Goal: Information Seeking & Learning: Learn about a topic

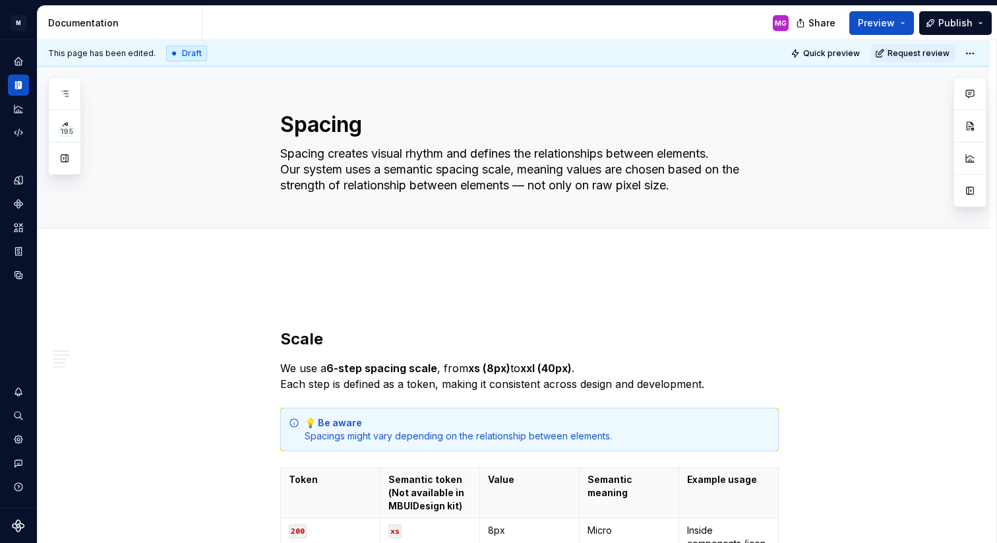
scroll to position [1171, 0]
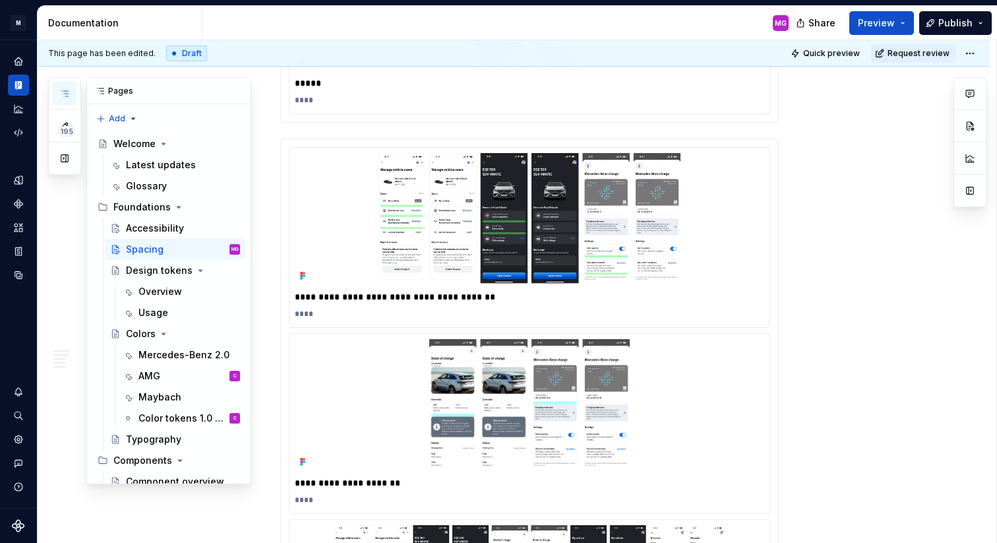
click at [67, 94] on icon "button" at bounding box center [64, 93] width 11 height 11
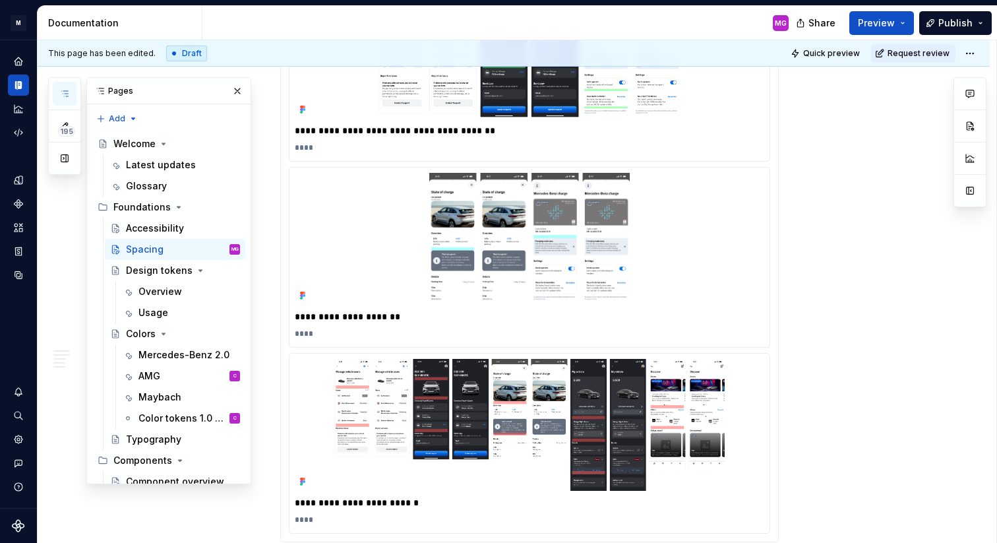
scroll to position [1359, 0]
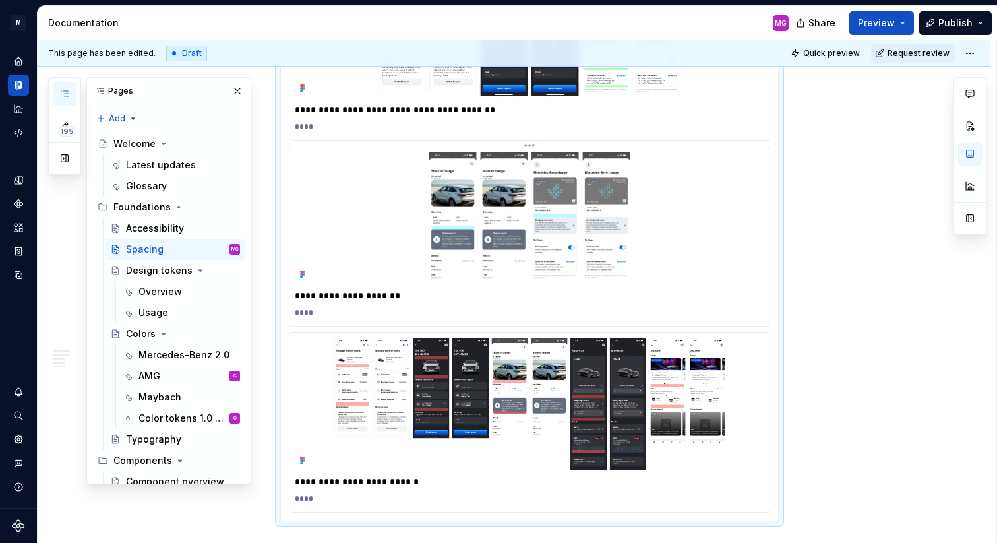
click at [559, 216] on img at bounding box center [530, 218] width 470 height 132
click at [537, 212] on img at bounding box center [530, 218] width 470 height 132
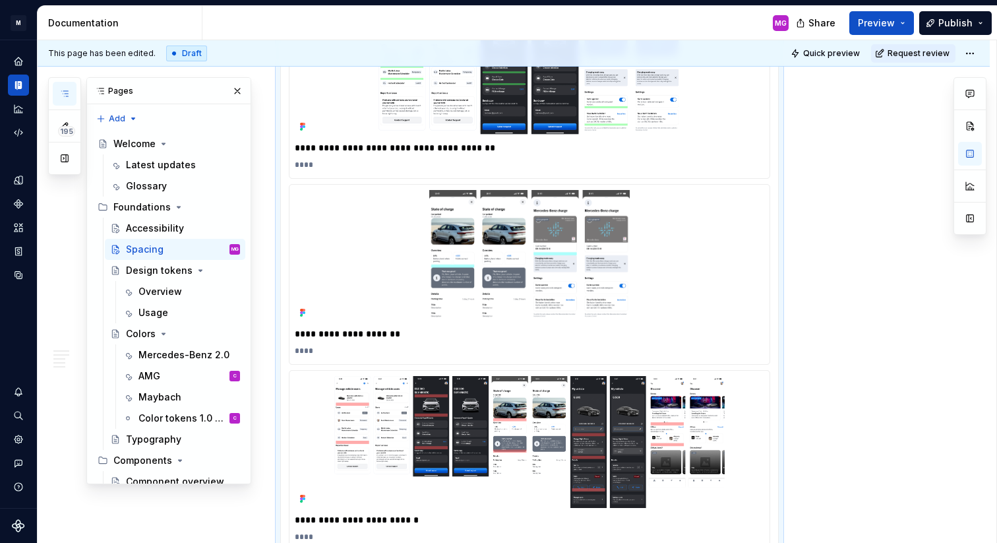
scroll to position [1347, 0]
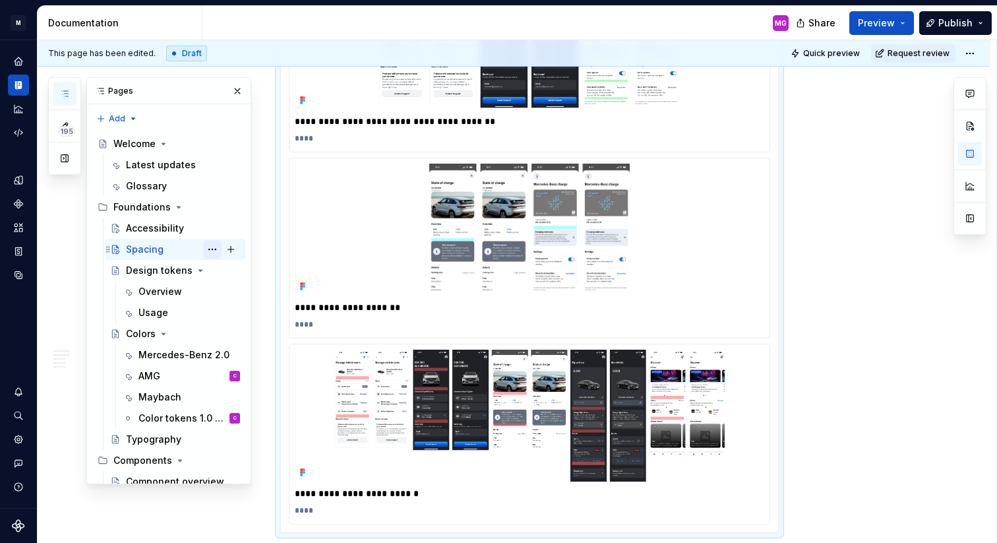
click at [214, 249] on button "Page tree" at bounding box center [212, 249] width 18 height 18
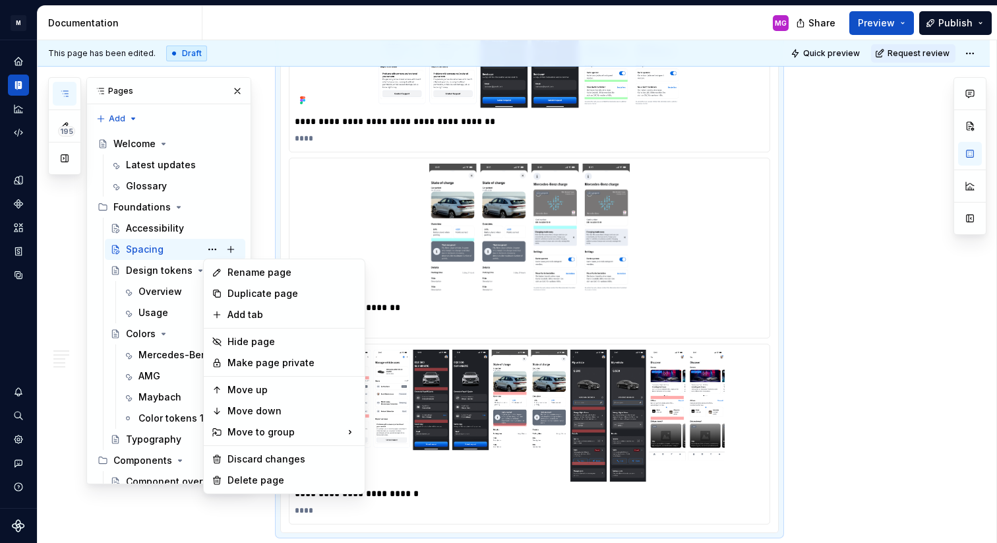
click at [532, 247] on html "M MB.OS Mobile Design System MG Dataset Mercedes-Benz 2.0 Documentation MG Shar…" at bounding box center [498, 271] width 997 height 543
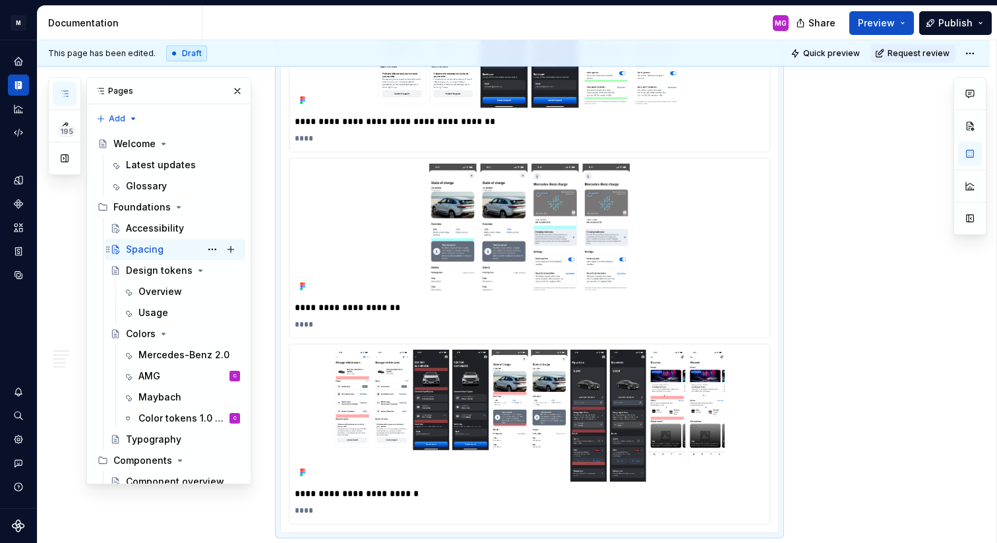
click at [135, 251] on div "Spacing" at bounding box center [145, 249] width 38 height 13
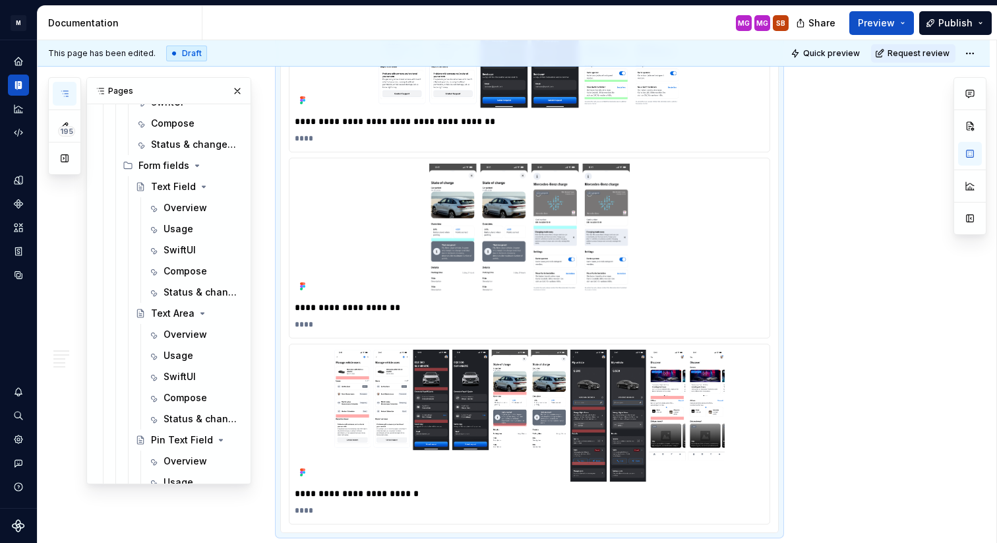
scroll to position [895, 0]
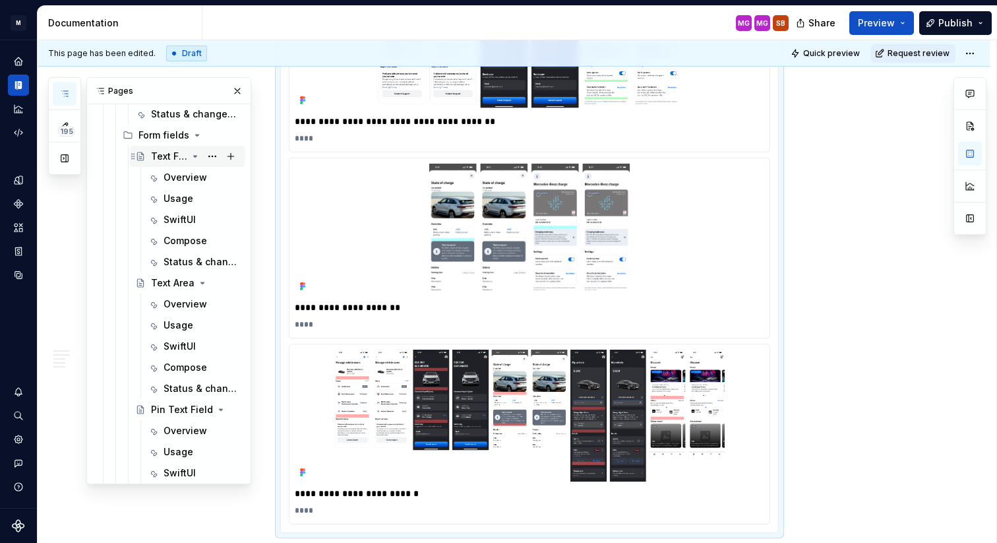
click at [170, 159] on div "Text Field" at bounding box center [169, 156] width 36 height 13
type textarea "*"
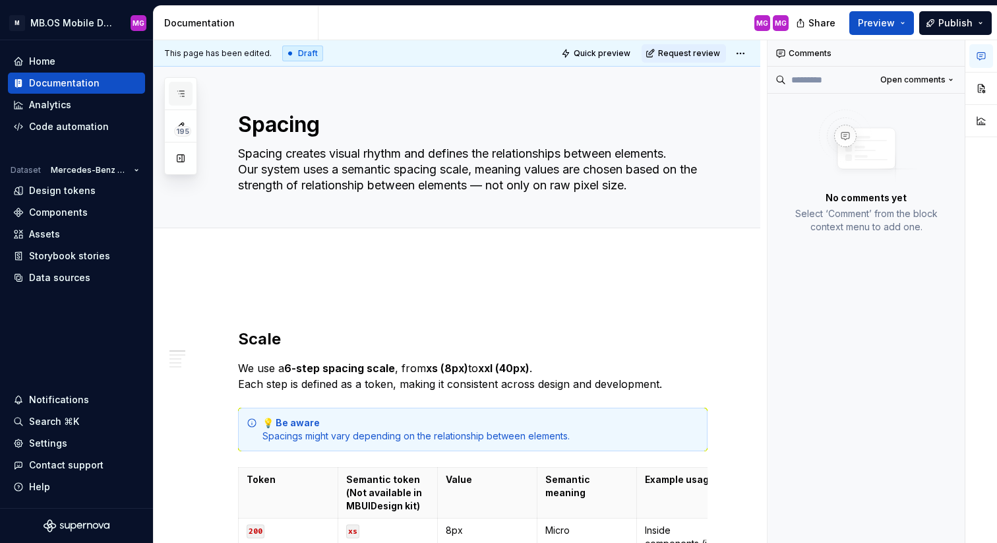
click at [176, 93] on icon "button" at bounding box center [180, 93] width 11 height 11
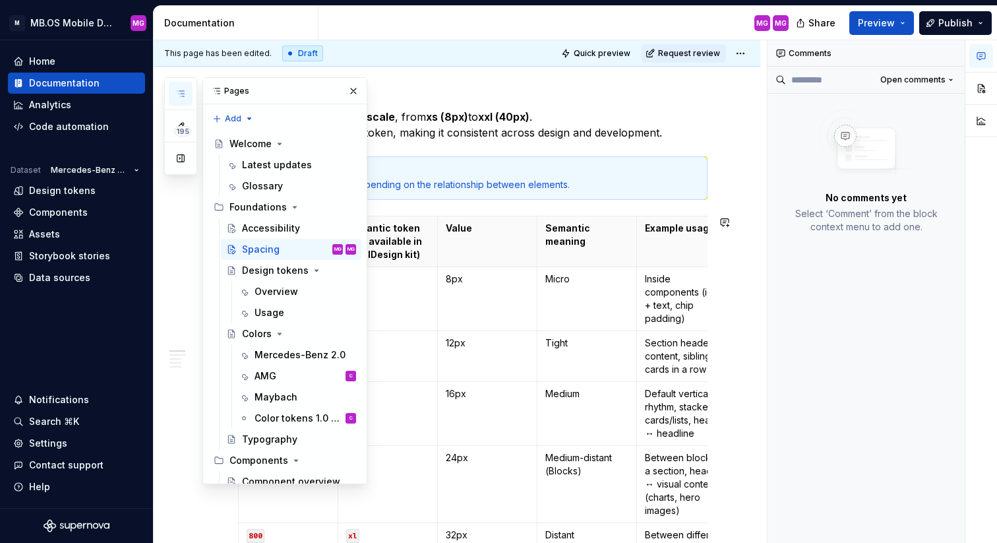
scroll to position [254, 0]
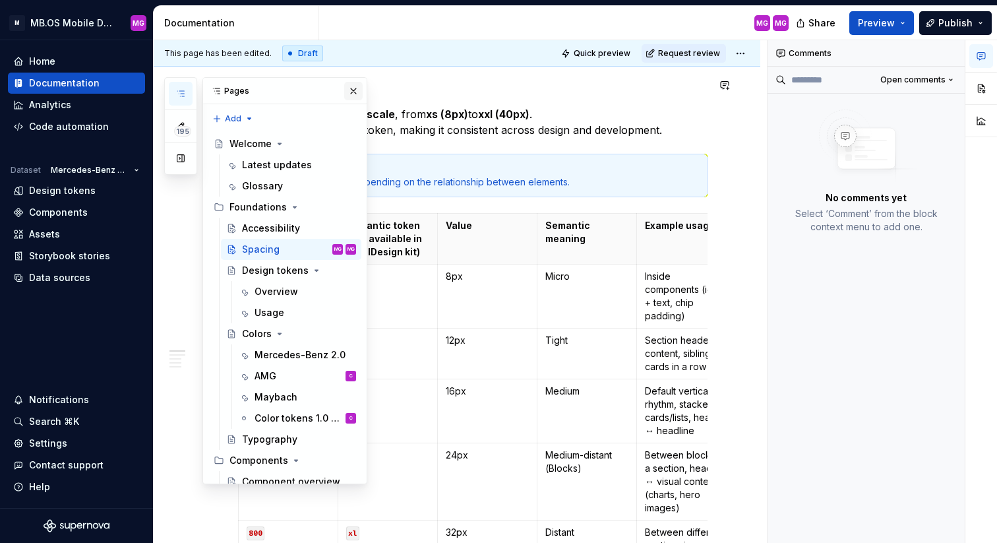
click at [352, 89] on button "button" at bounding box center [353, 91] width 18 height 18
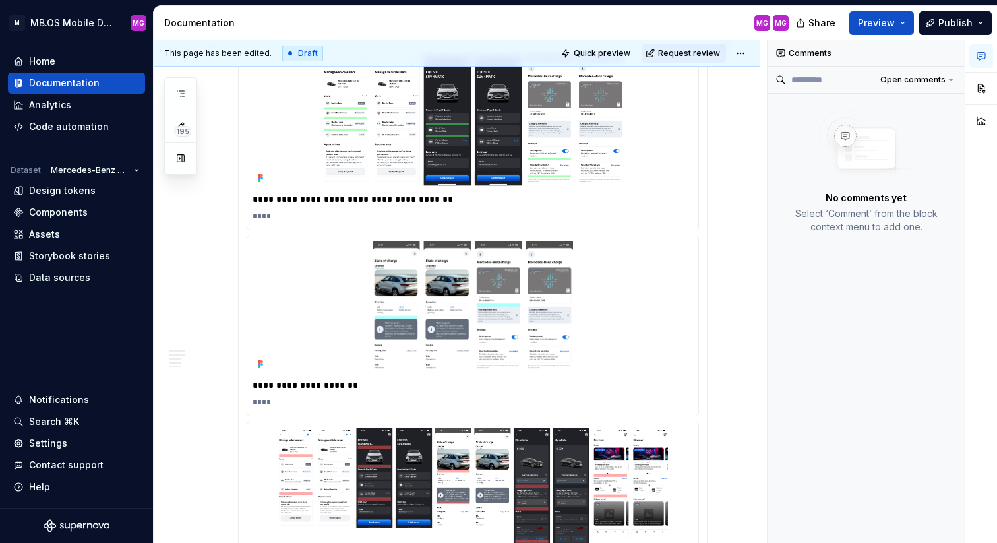
scroll to position [1272, 0]
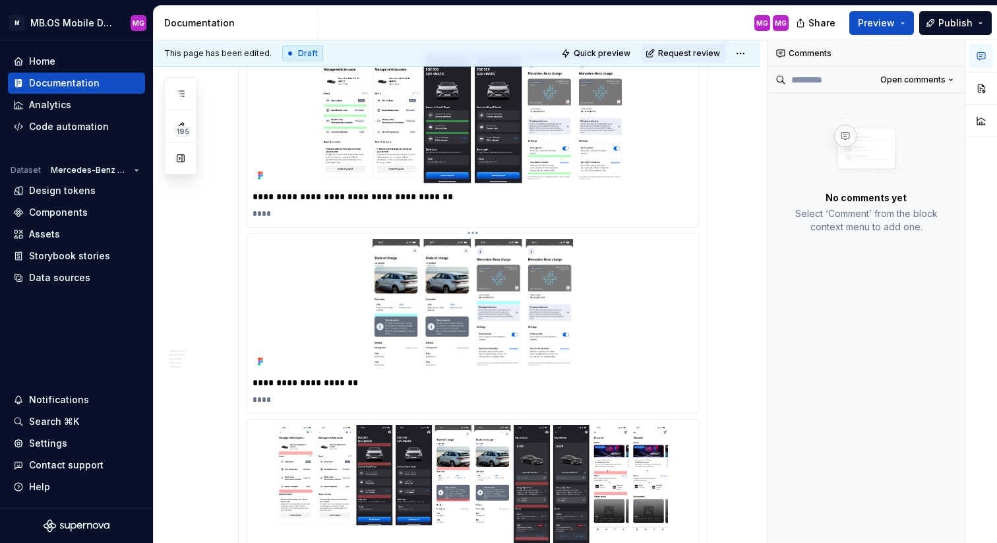
click at [377, 340] on img at bounding box center [473, 305] width 441 height 132
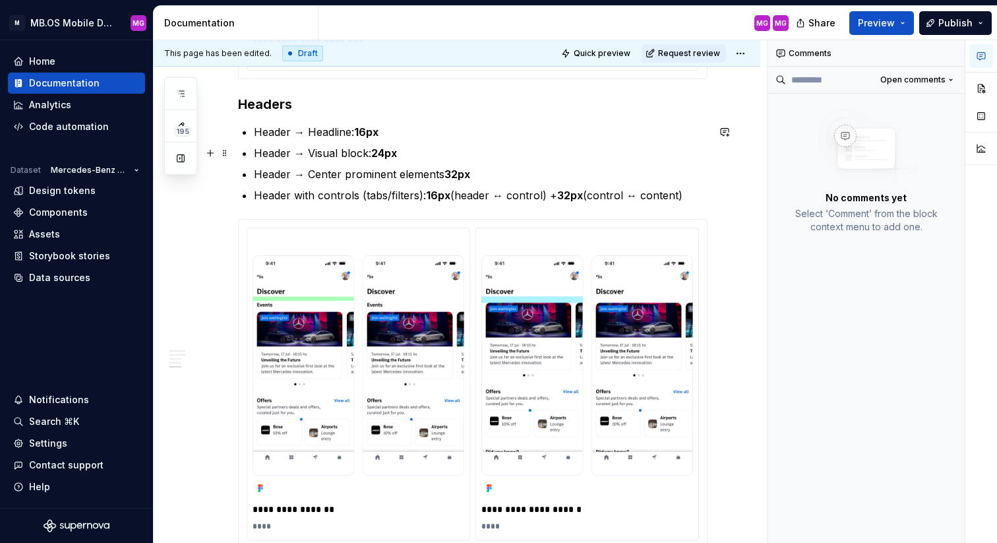
scroll to position [2359, 0]
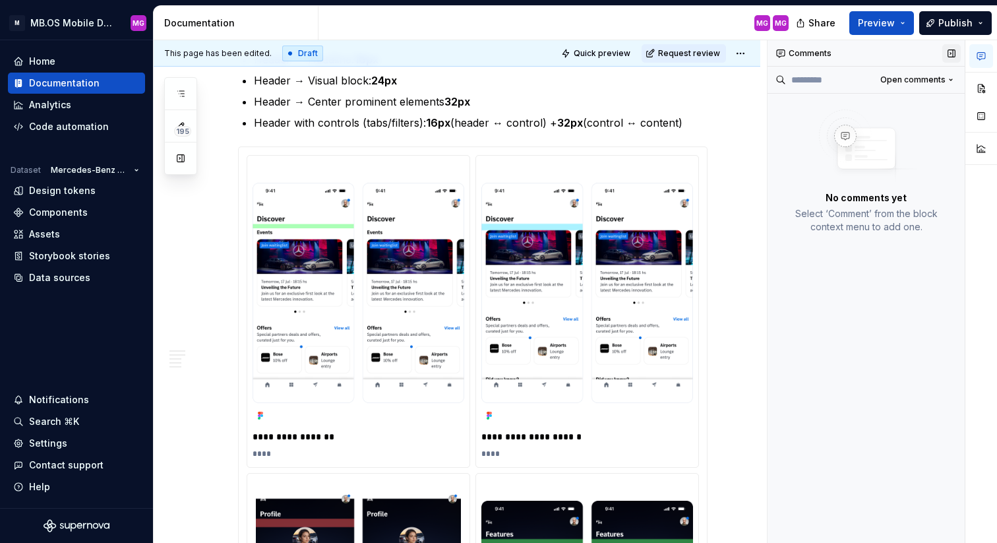
click at [952, 50] on button "button" at bounding box center [951, 53] width 18 height 18
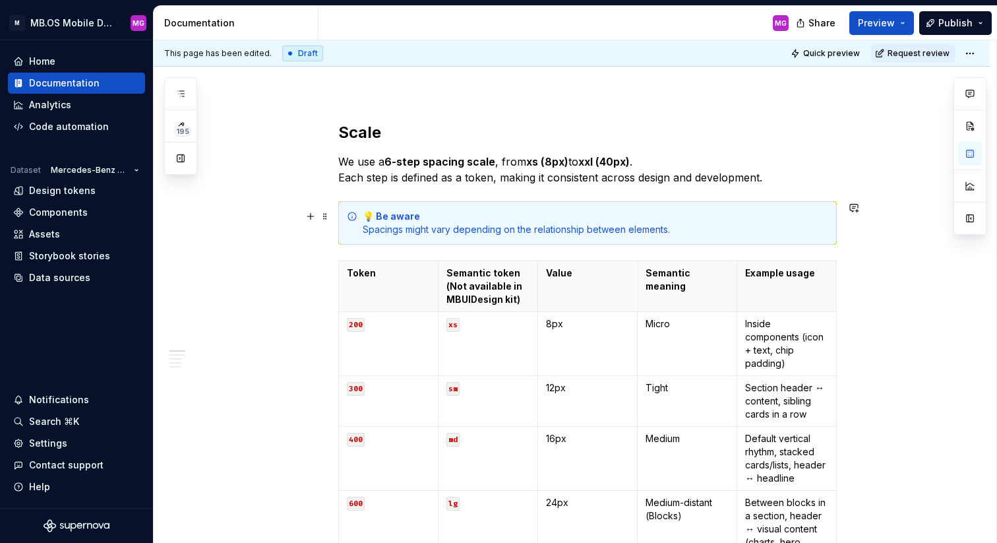
scroll to position [199, 0]
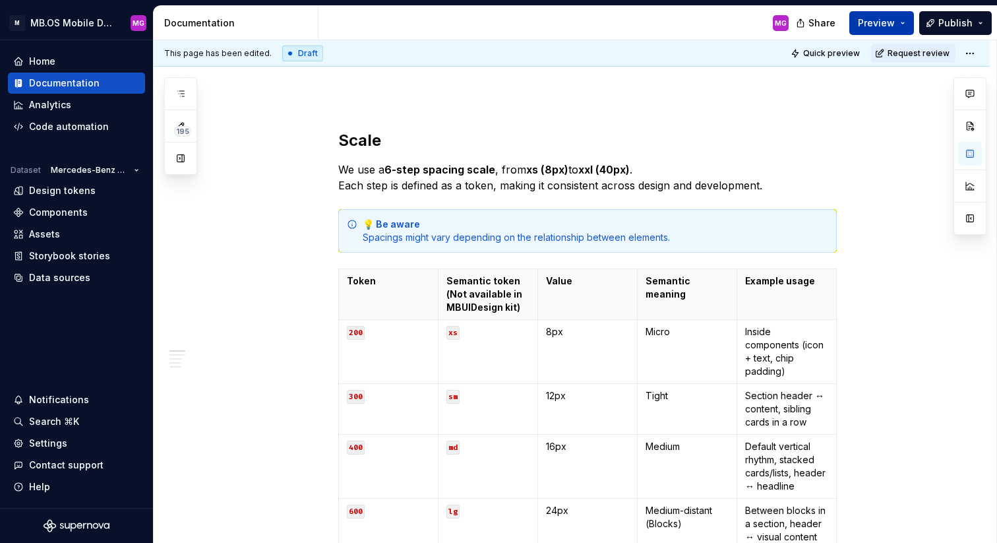
click at [895, 20] on span "Preview" at bounding box center [876, 22] width 37 height 13
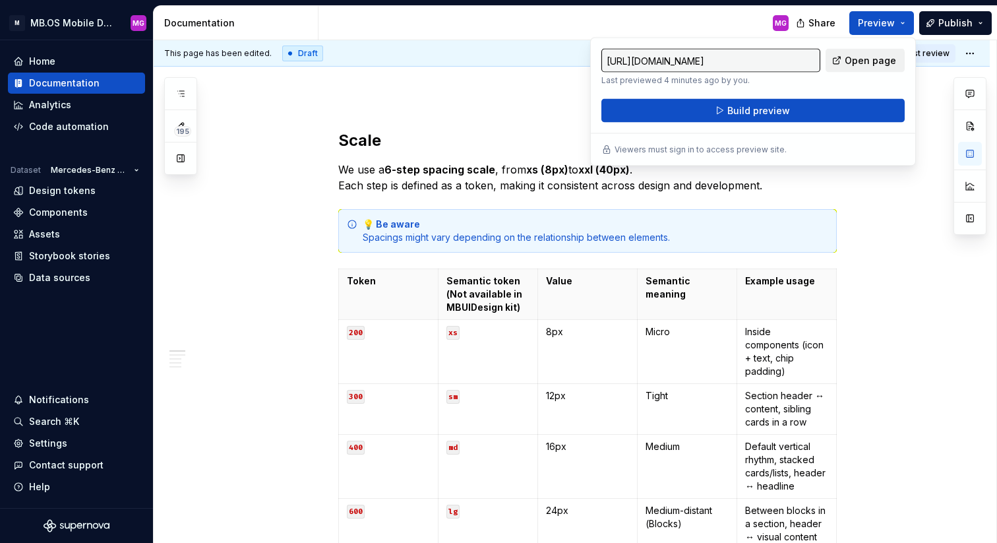
click at [857, 57] on span "Open page" at bounding box center [870, 60] width 51 height 13
type textarea "*"
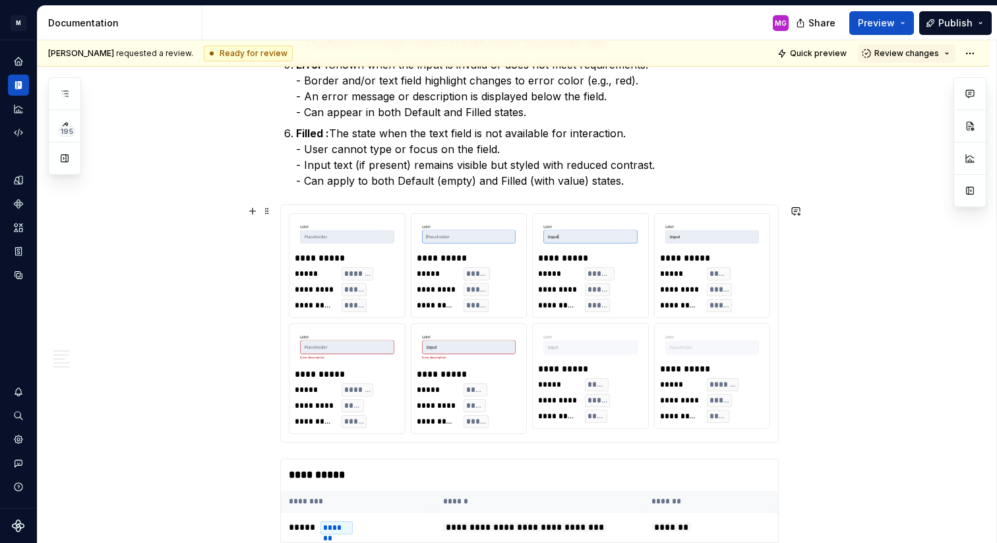
scroll to position [1159, 0]
click at [827, 54] on span "Quick preview" at bounding box center [818, 53] width 57 height 11
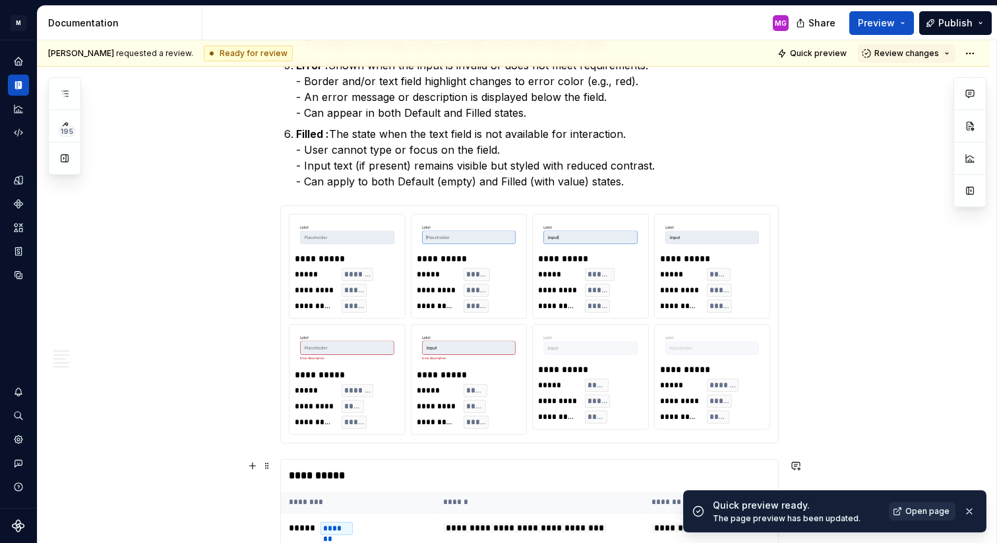
click at [902, 509] on link "Open page" at bounding box center [922, 511] width 67 height 18
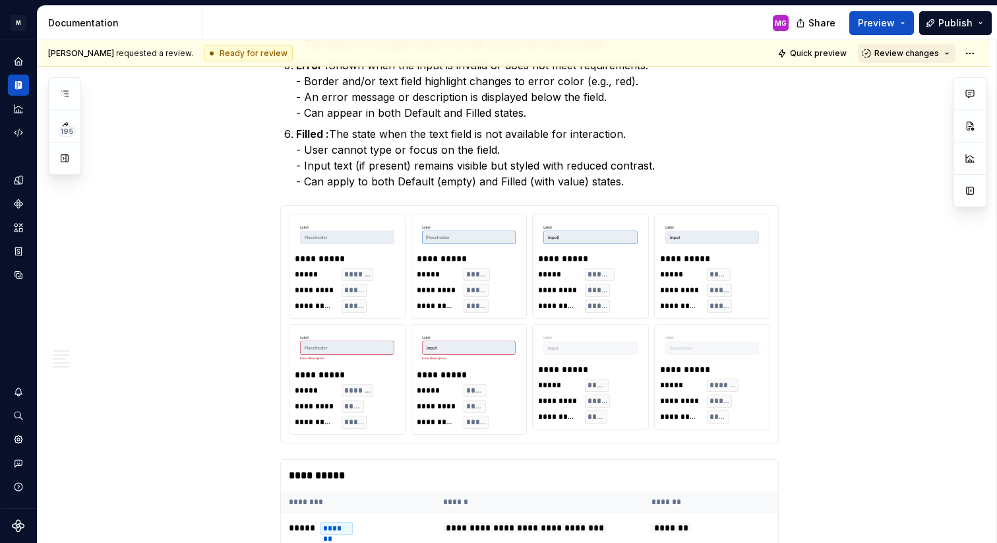
click at [894, 57] on span "Review changes" at bounding box center [907, 53] width 65 height 11
click at [798, 109] on div "**********" at bounding box center [514, 544] width 952 height 2917
click at [950, 52] on button "Review changes" at bounding box center [907, 53] width 98 height 18
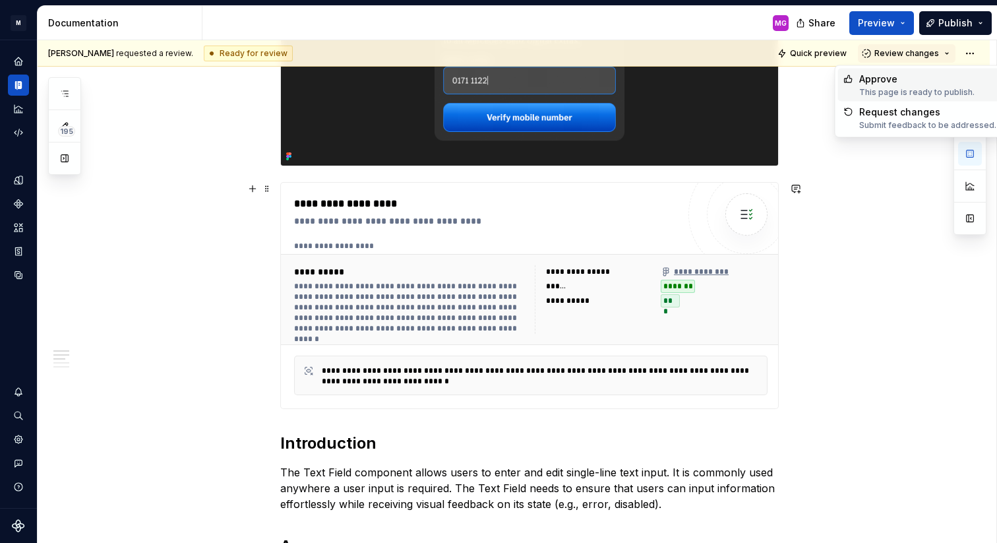
scroll to position [0, 0]
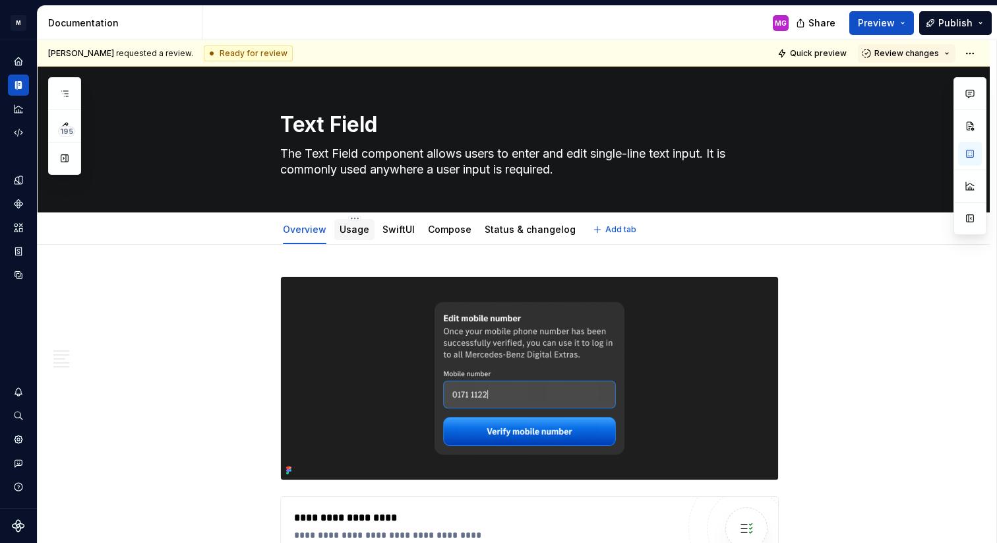
click at [354, 224] on link "Usage" at bounding box center [355, 229] width 30 height 11
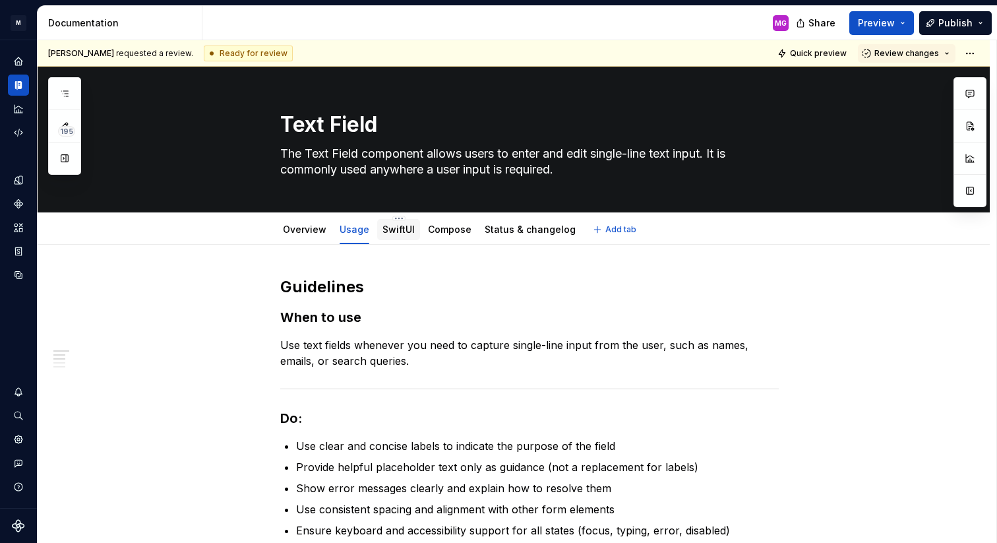
click at [395, 234] on link "SwiftUI" at bounding box center [399, 229] width 32 height 11
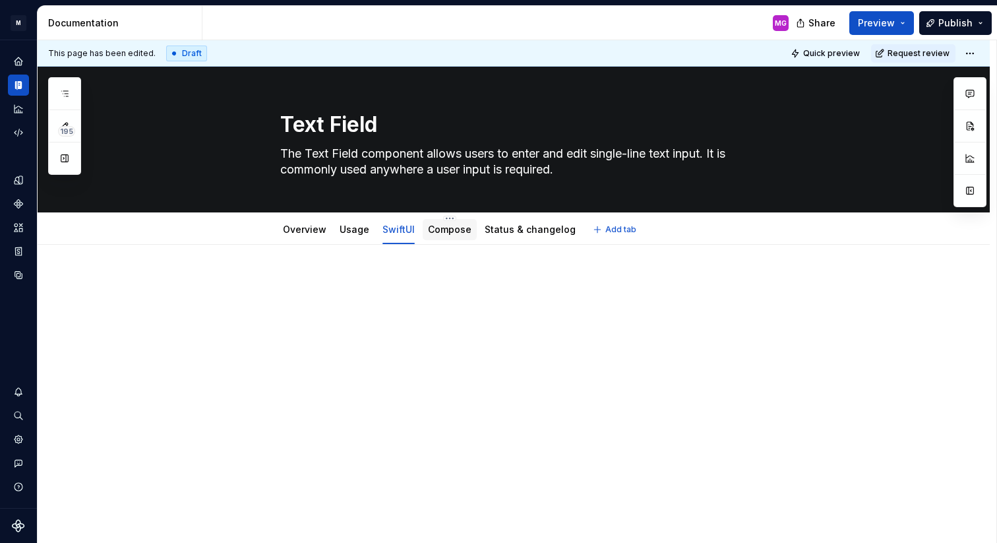
click at [458, 235] on div "Compose" at bounding box center [450, 229] width 44 height 13
click at [455, 230] on link "Compose" at bounding box center [450, 229] width 44 height 11
click at [498, 232] on link "Status & changelog" at bounding box center [530, 229] width 91 height 11
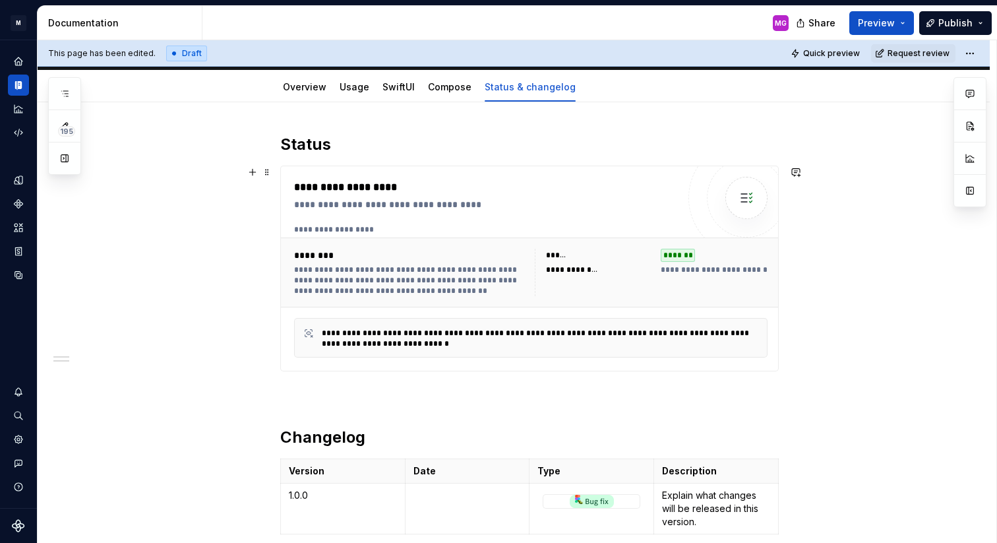
scroll to position [127, 0]
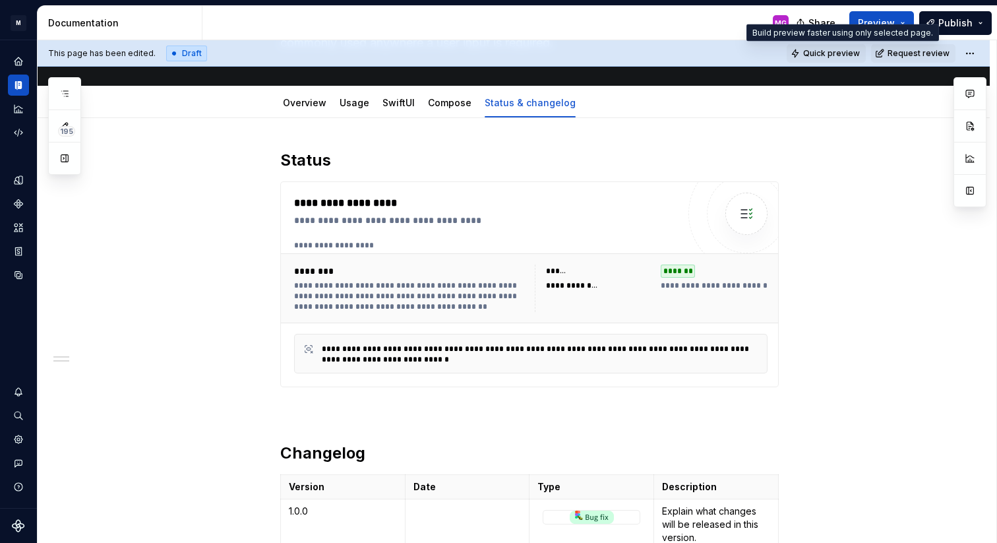
click at [838, 57] on span "Quick preview" at bounding box center [831, 53] width 57 height 11
click at [908, 26] on button "Preview" at bounding box center [881, 23] width 65 height 24
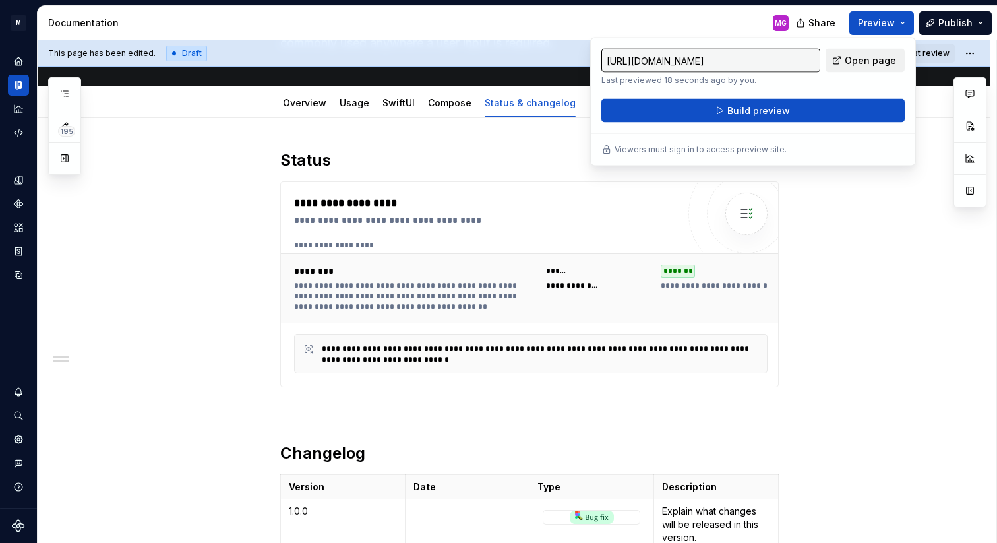
click at [853, 63] on span "Open page" at bounding box center [870, 60] width 51 height 13
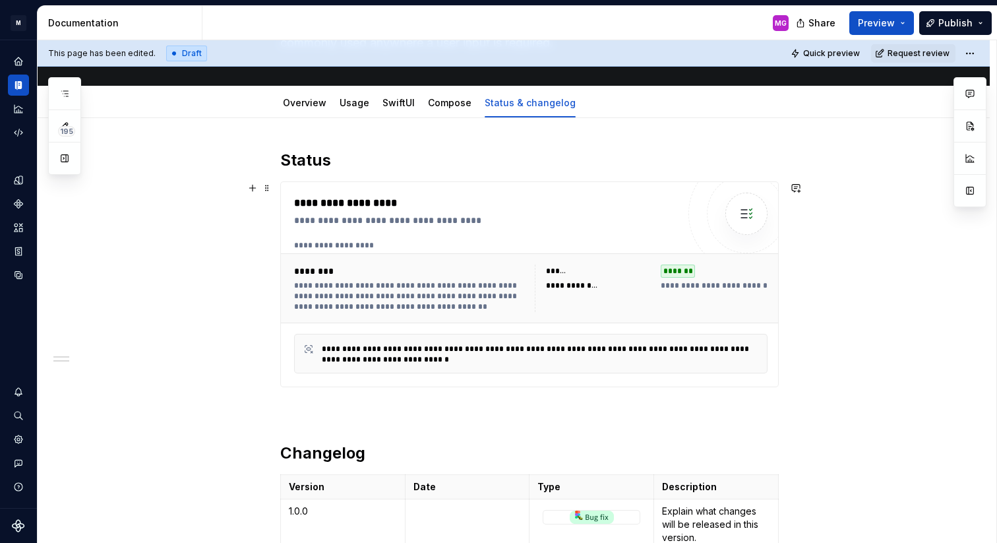
click at [856, 286] on div "**********" at bounding box center [514, 473] width 952 height 710
click at [441, 103] on link "Compose" at bounding box center [450, 102] width 44 height 11
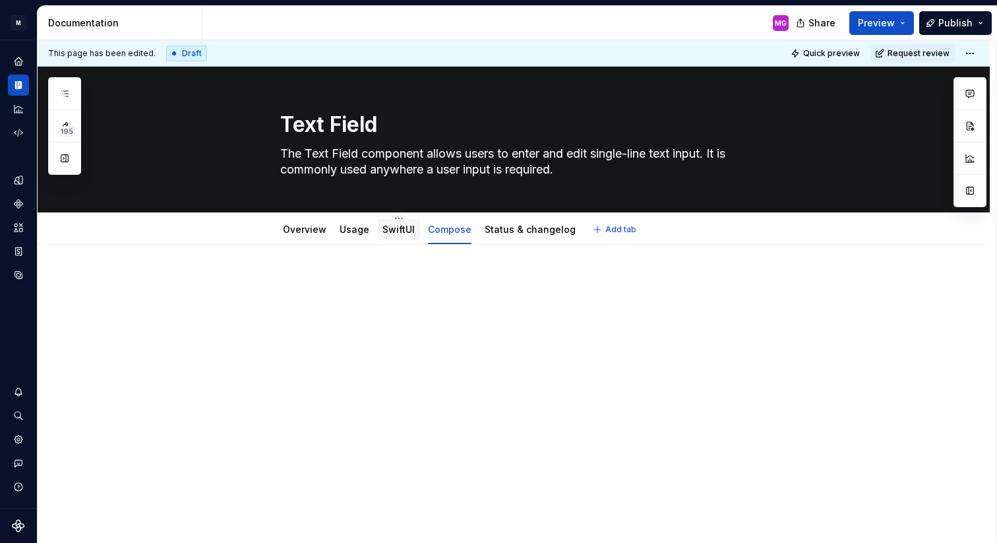
click at [395, 226] on link "SwiftUI" at bounding box center [399, 229] width 32 height 11
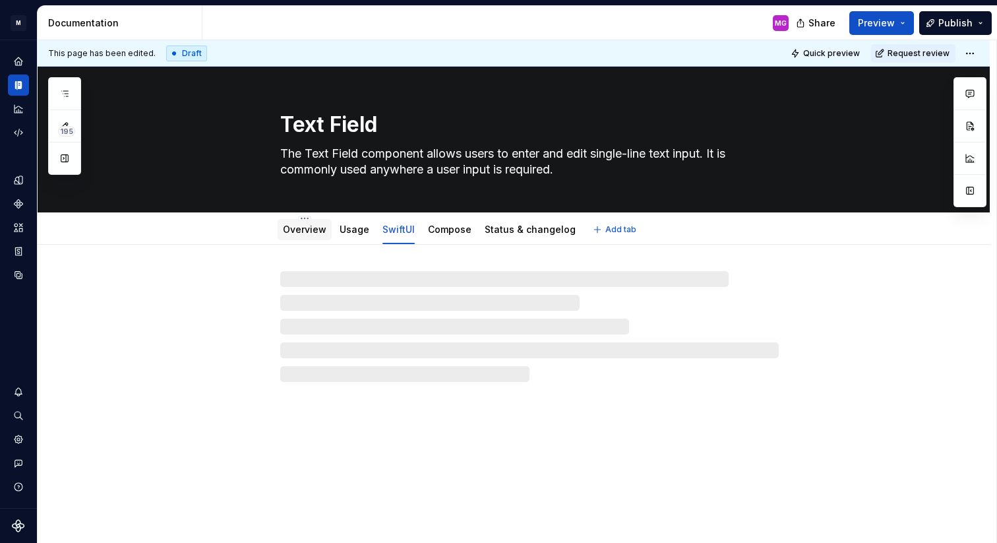
click at [320, 235] on div "Overview" at bounding box center [305, 229] width 44 height 13
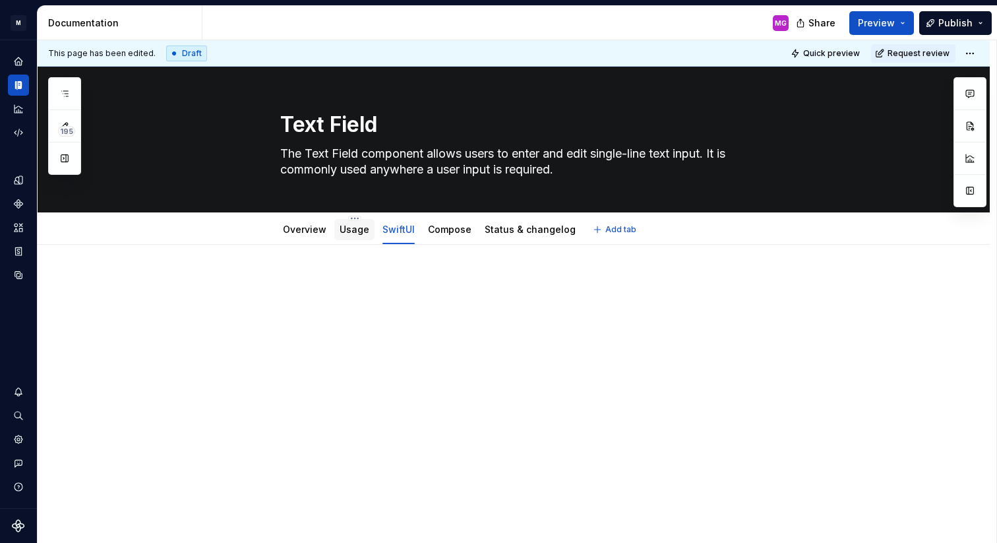
click at [362, 227] on link "Usage" at bounding box center [355, 229] width 30 height 11
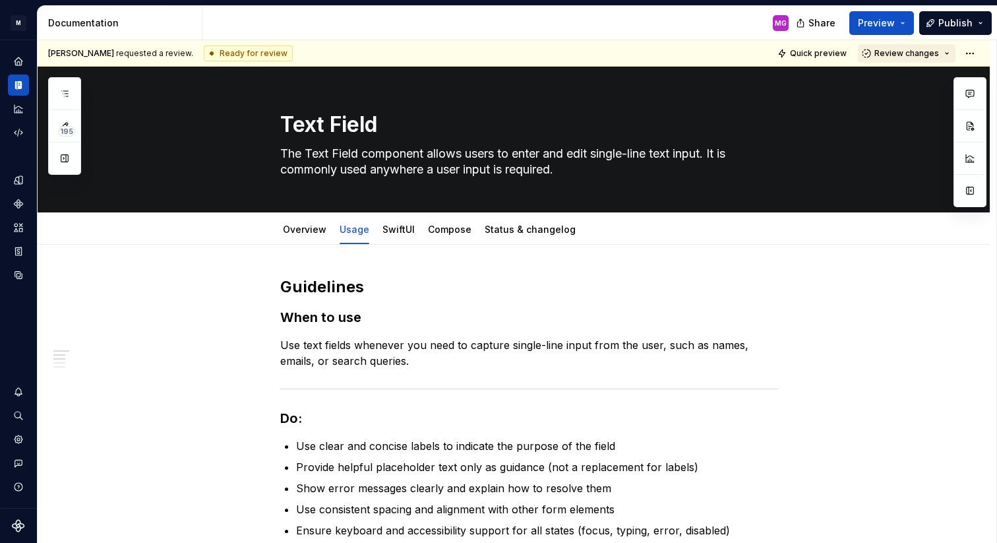
click at [949, 53] on button "Review changes" at bounding box center [907, 53] width 98 height 18
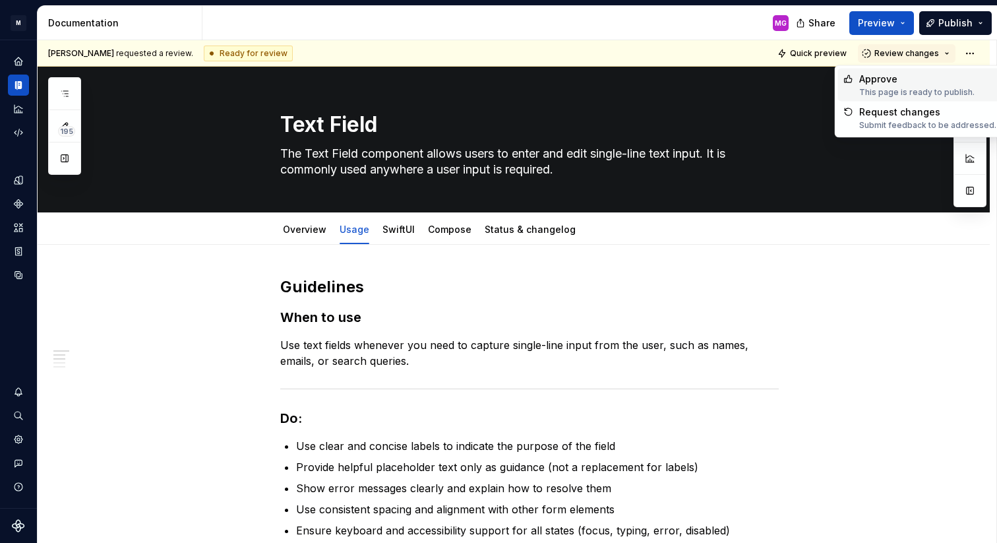
click at [902, 80] on div "Approve" at bounding box center [916, 79] width 115 height 13
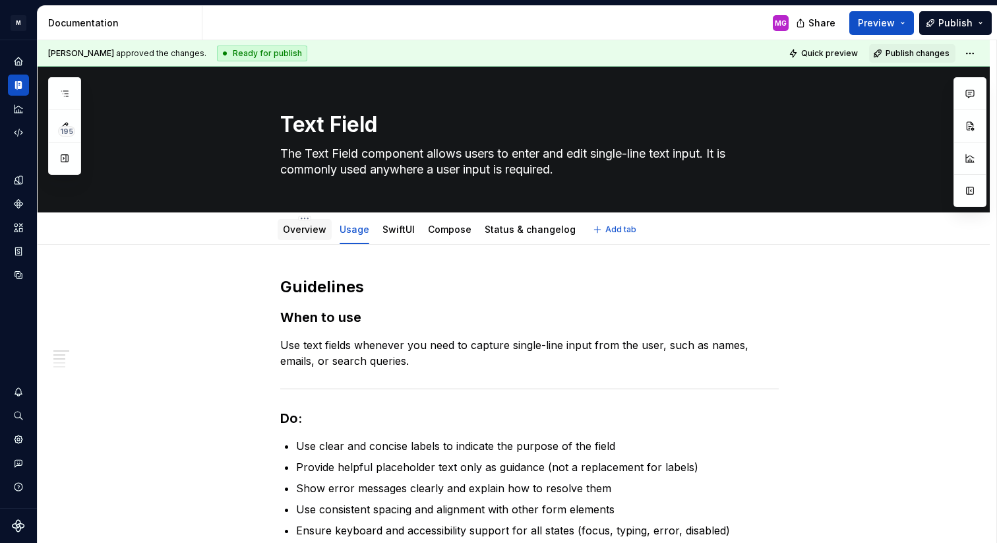
click at [313, 235] on div "Overview" at bounding box center [305, 229] width 44 height 13
click at [453, 228] on link "Compose" at bounding box center [450, 229] width 44 height 11
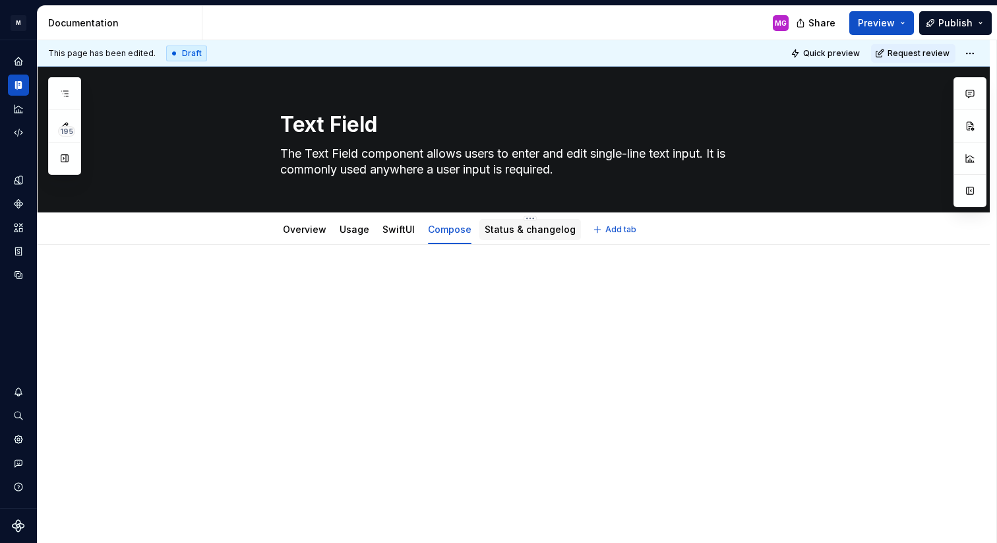
click at [514, 233] on link "Status & changelog" at bounding box center [530, 229] width 91 height 11
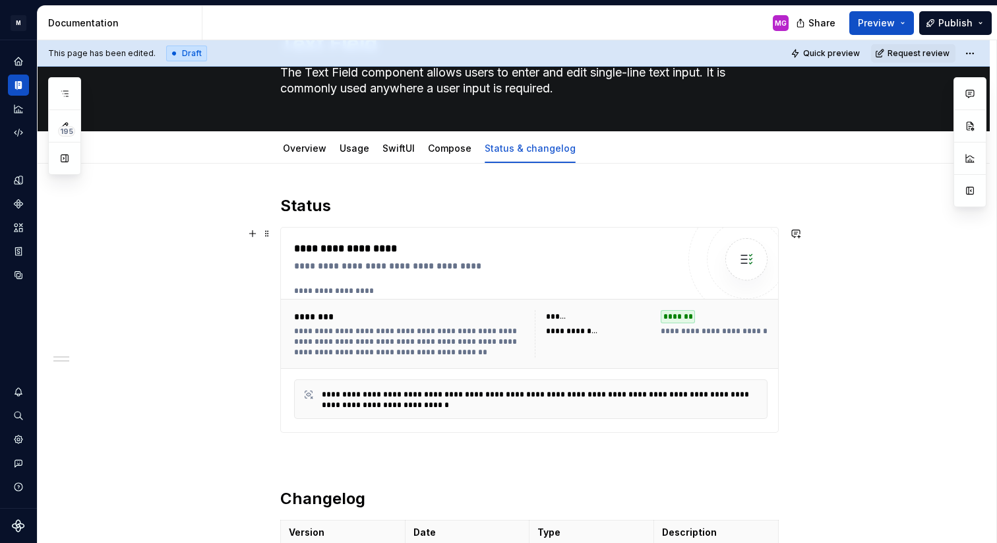
scroll to position [72, 0]
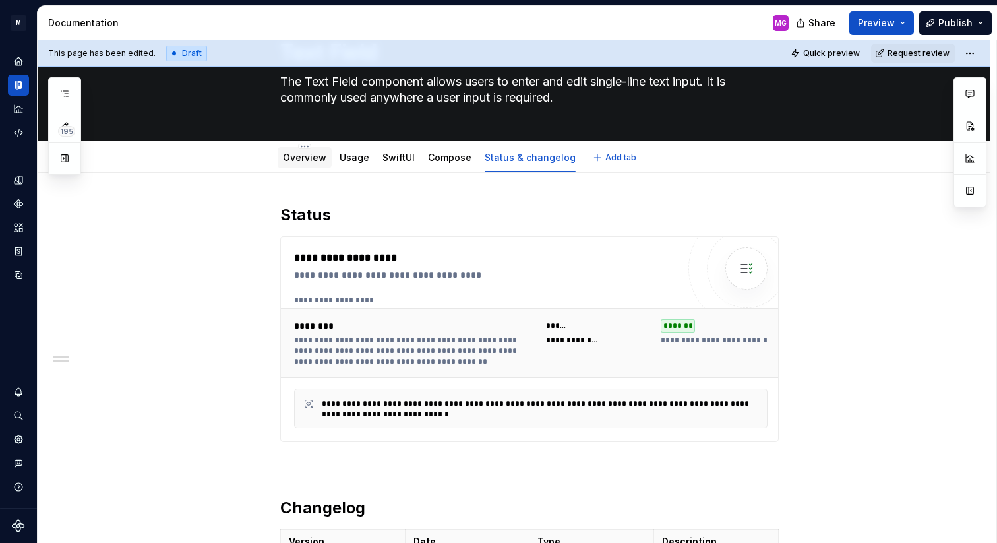
click at [311, 156] on link "Overview" at bounding box center [305, 157] width 44 height 11
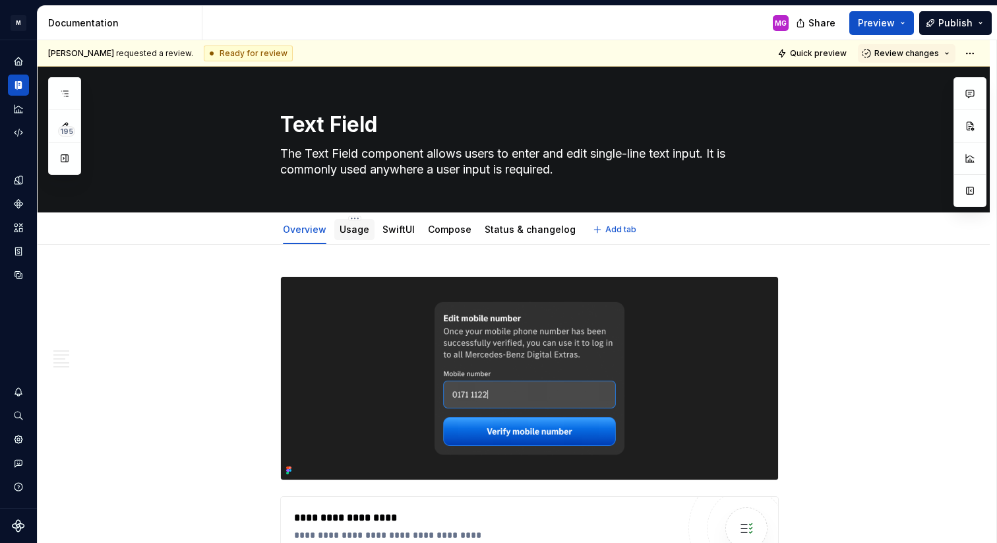
click at [371, 238] on div "Usage" at bounding box center [354, 229] width 40 height 21
click at [501, 230] on link "Status & changelog" at bounding box center [530, 229] width 91 height 11
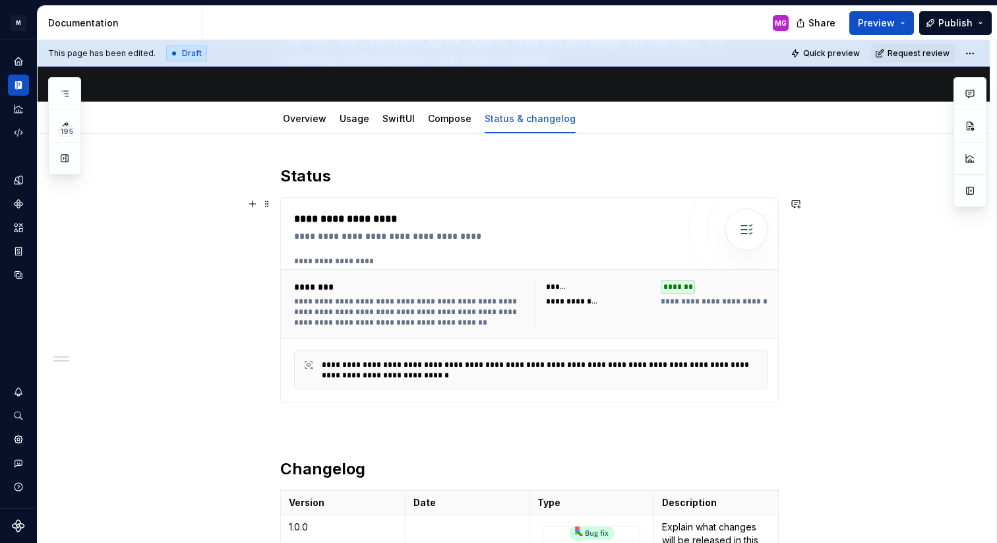
scroll to position [138, 0]
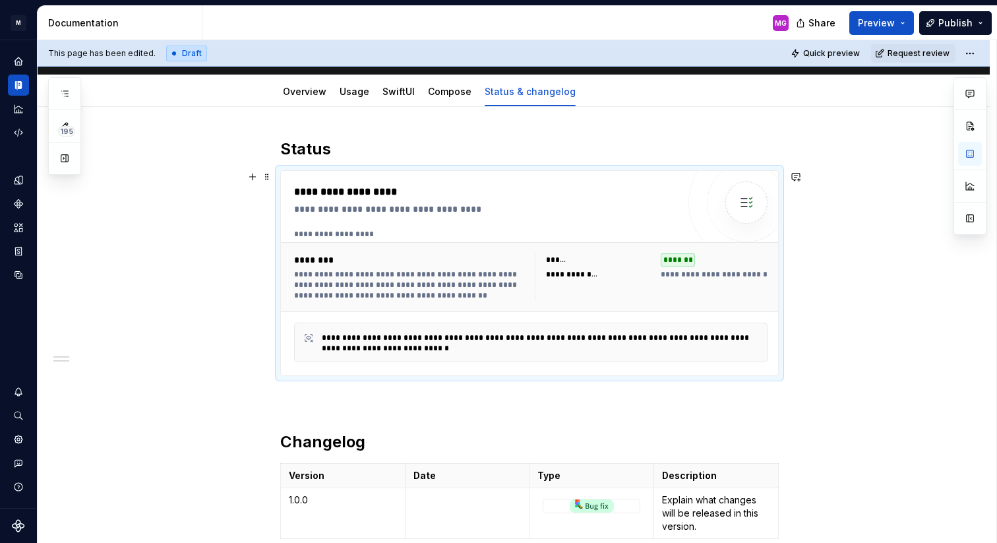
click at [504, 295] on div "**********" at bounding box center [410, 285] width 233 height 32
click at [448, 309] on div "**********" at bounding box center [531, 277] width 500 height 70
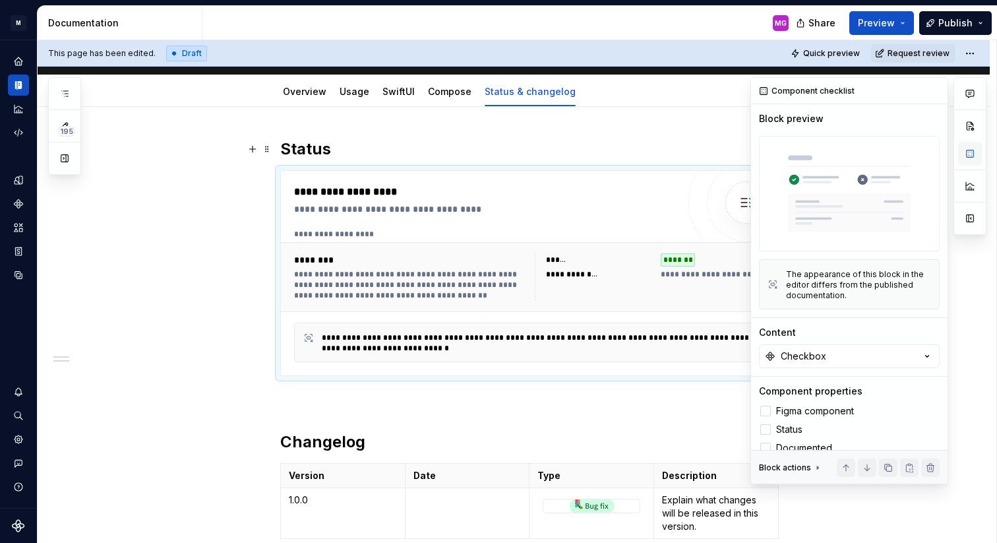
click at [968, 155] on button "button" at bounding box center [970, 154] width 24 height 24
type textarea "*"
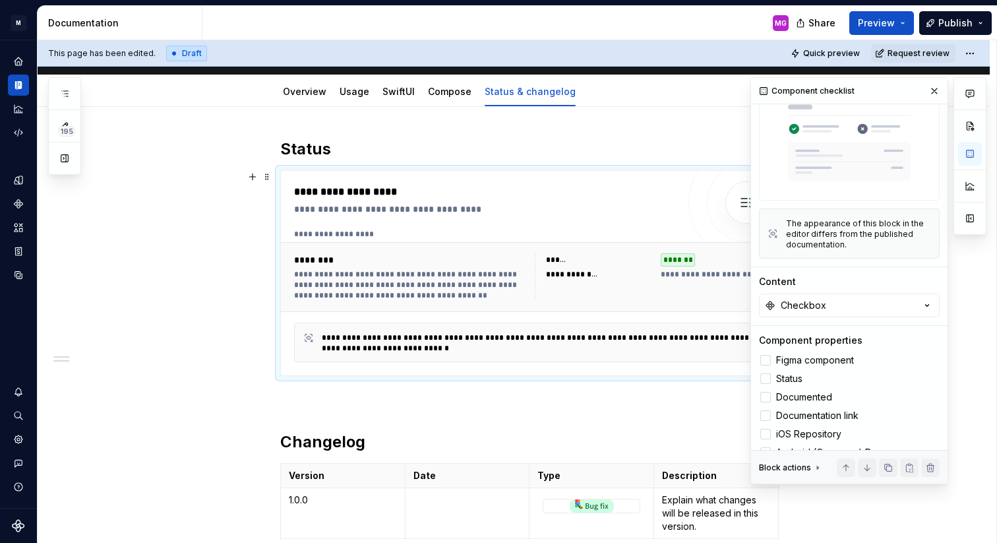
scroll to position [53, 0]
click at [869, 308] on button "Checkbox" at bounding box center [849, 304] width 181 height 24
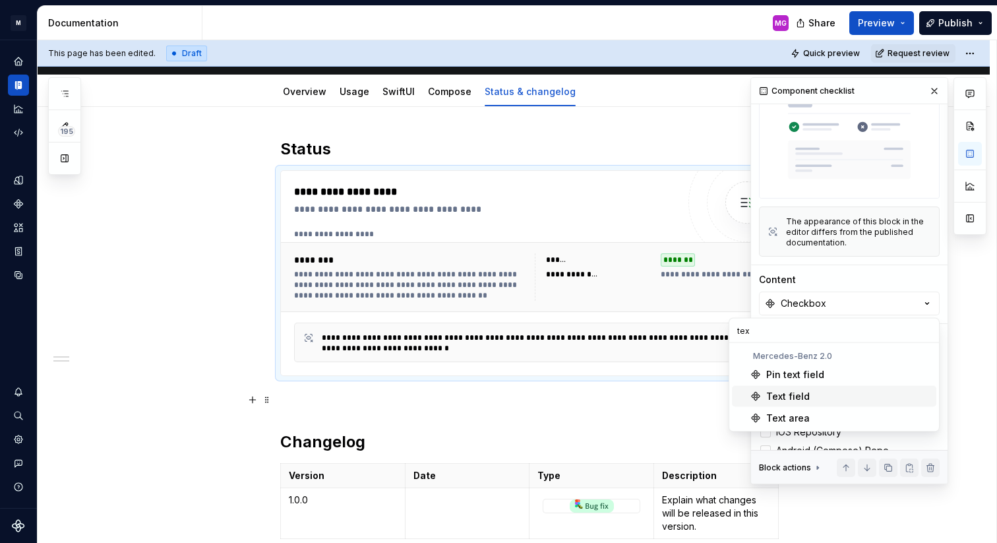
type input "tex"
click at [842, 395] on div "Text field" at bounding box center [848, 396] width 165 height 13
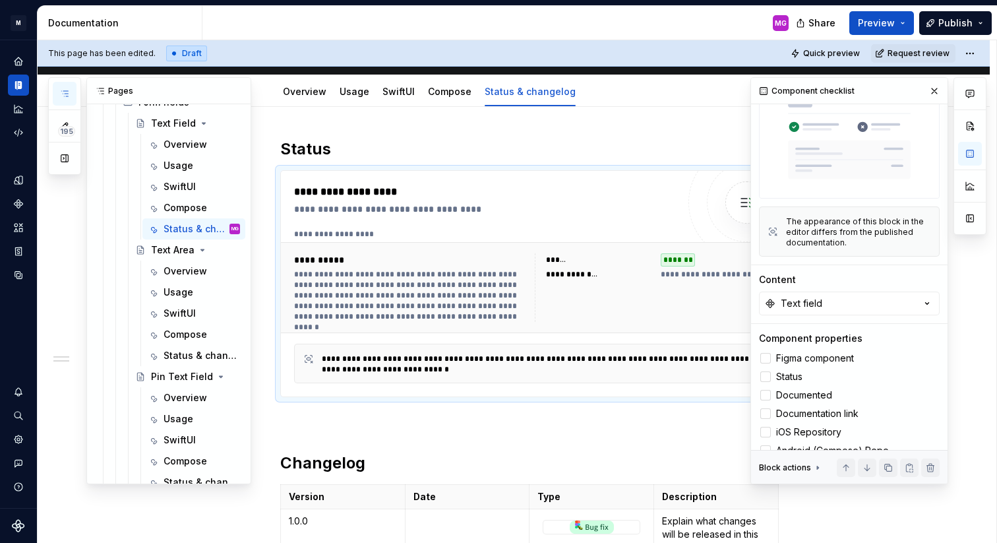
click at [63, 86] on button "button" at bounding box center [65, 94] width 24 height 24
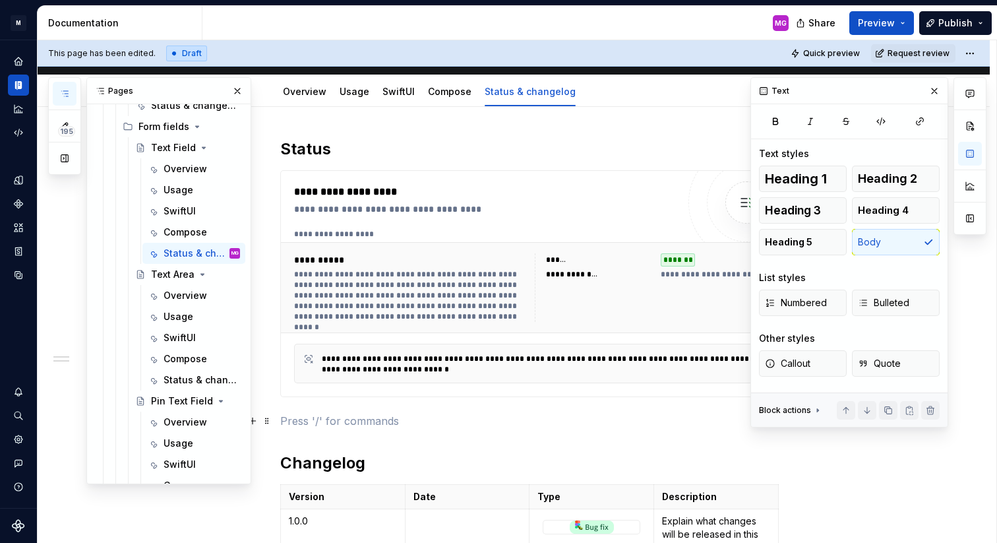
scroll to position [0, 0]
click at [725, 423] on p at bounding box center [529, 421] width 499 height 16
click at [654, 409] on div "**********" at bounding box center [529, 399] width 499 height 520
click at [590, 157] on h2 "Status" at bounding box center [529, 149] width 499 height 21
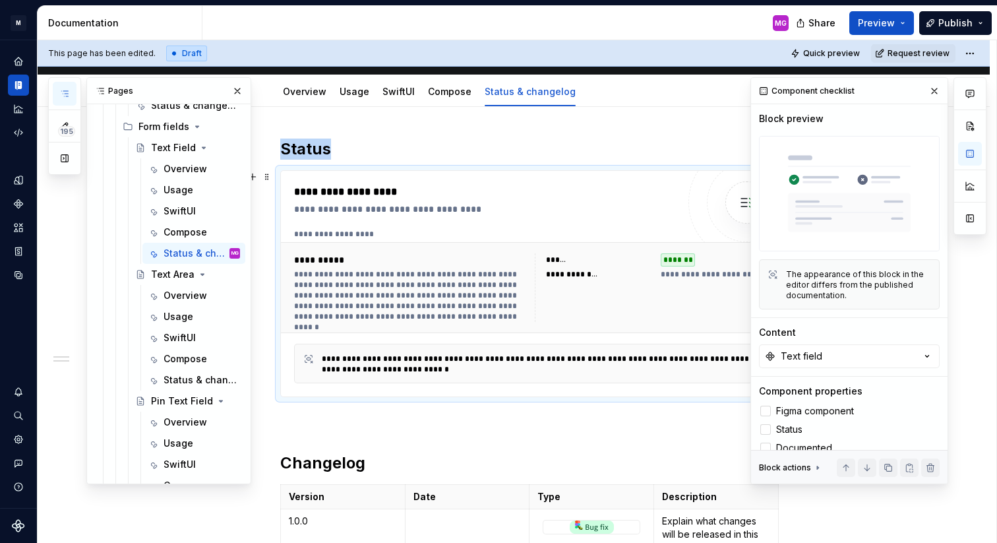
click at [536, 215] on div "**********" at bounding box center [486, 208] width 384 height 13
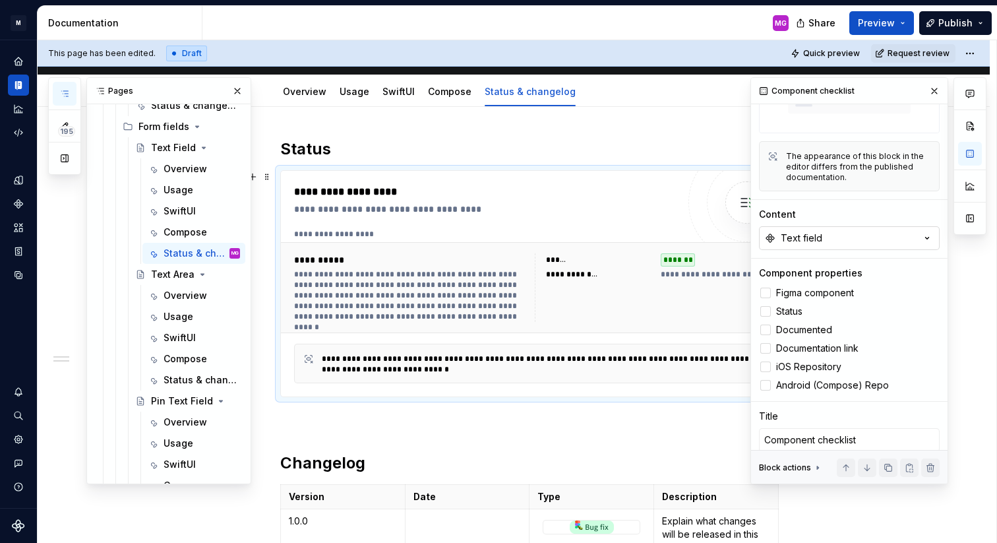
scroll to position [119, 0]
click at [769, 328] on div at bounding box center [765, 328] width 11 height 11
click at [769, 346] on div at bounding box center [765, 347] width 11 height 11
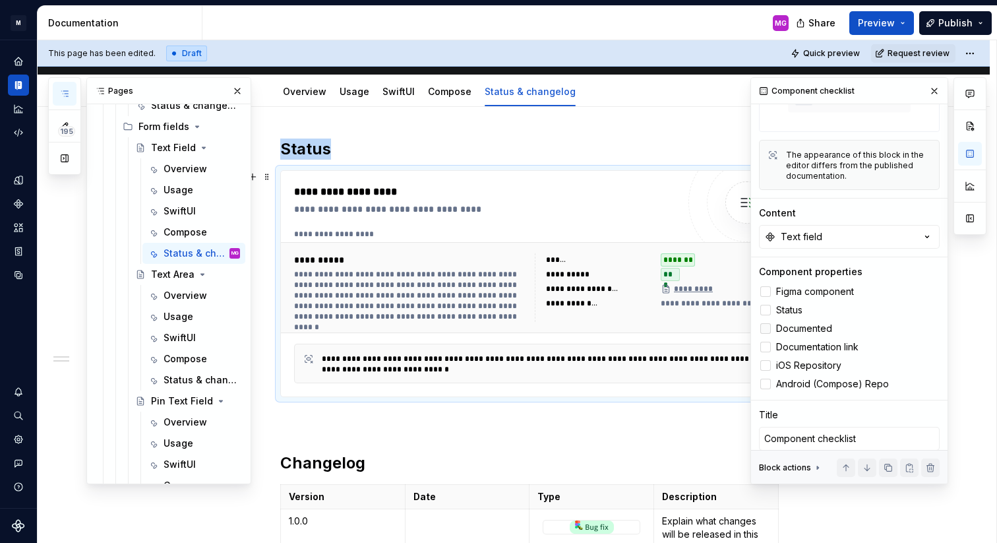
click at [766, 328] on icon at bounding box center [766, 328] width 0 height 0
click at [766, 347] on icon at bounding box center [766, 347] width 0 height 0
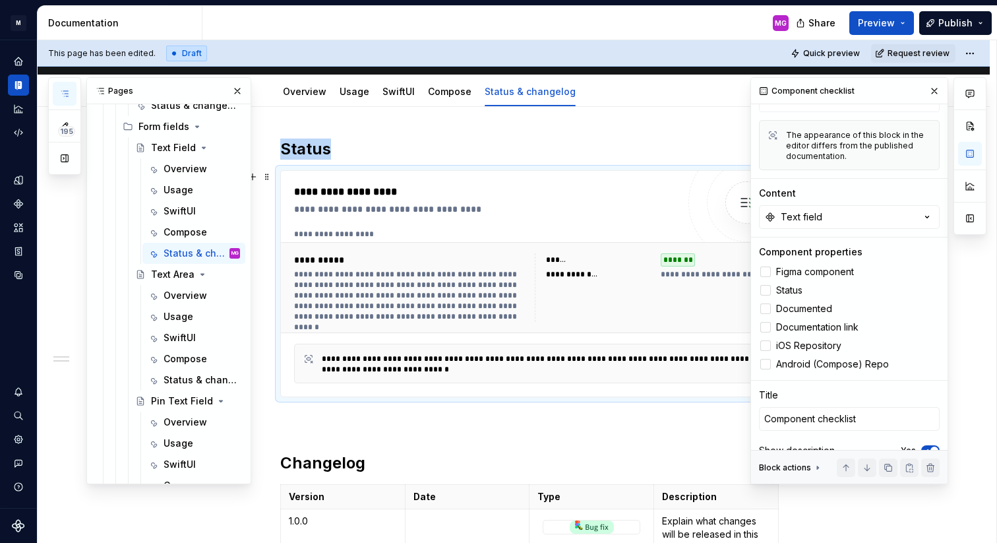
scroll to position [157, 0]
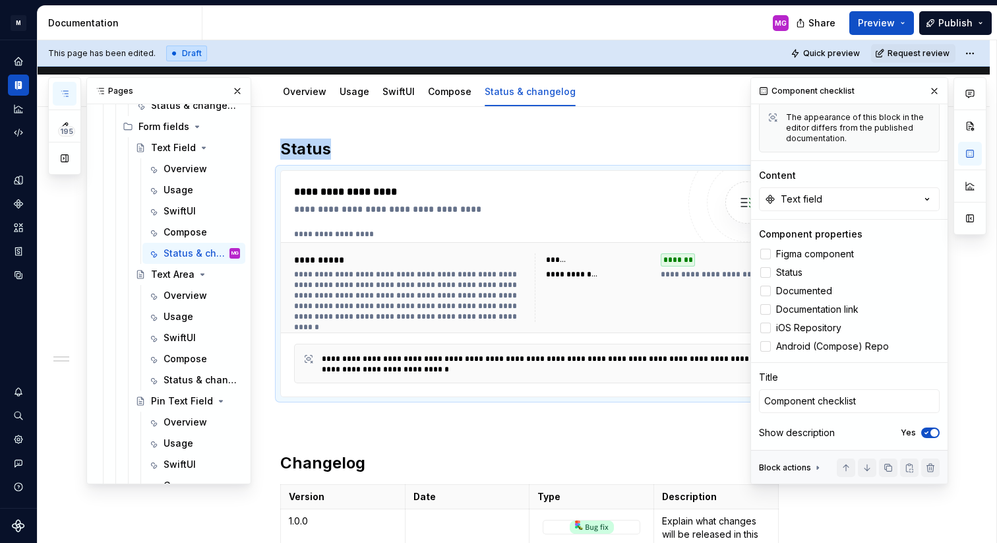
click at [710, 412] on div "**********" at bounding box center [529, 399] width 499 height 520
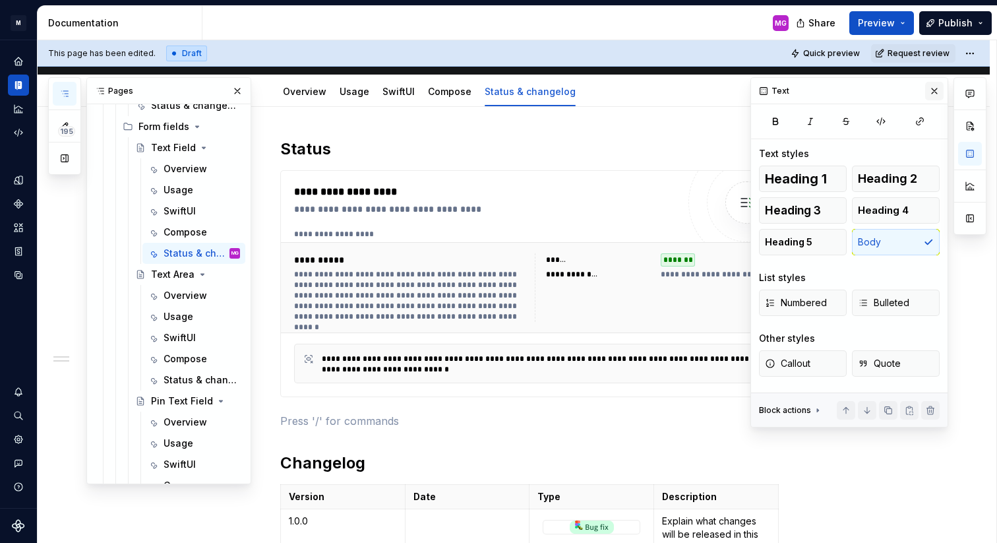
click at [932, 88] on button "button" at bounding box center [934, 91] width 18 height 18
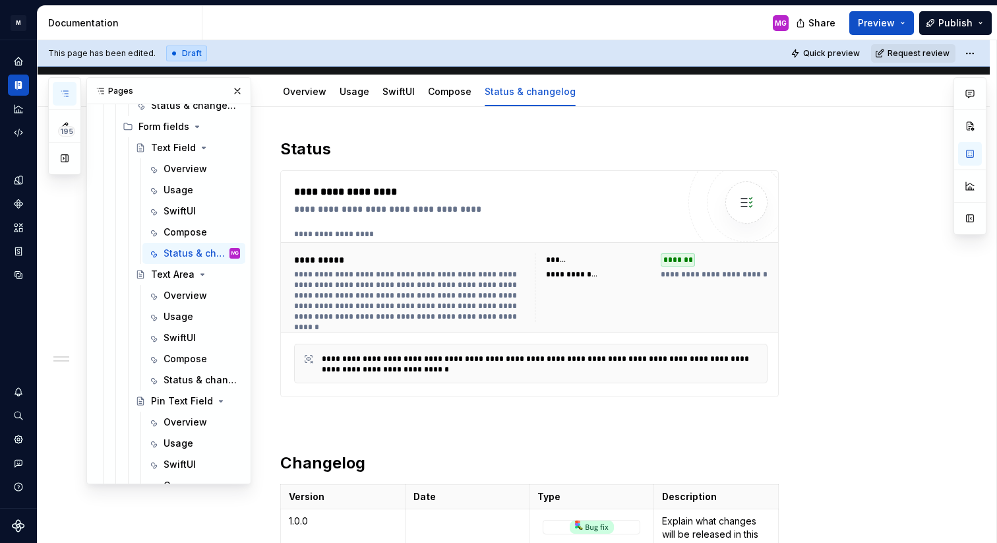
click at [905, 52] on span "Request review" at bounding box center [919, 53] width 62 height 11
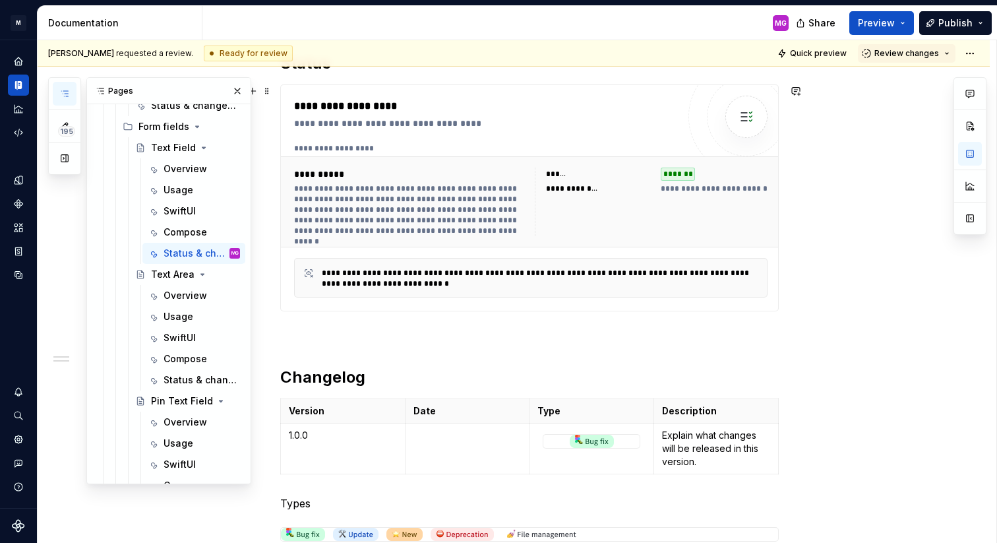
scroll to position [212, 0]
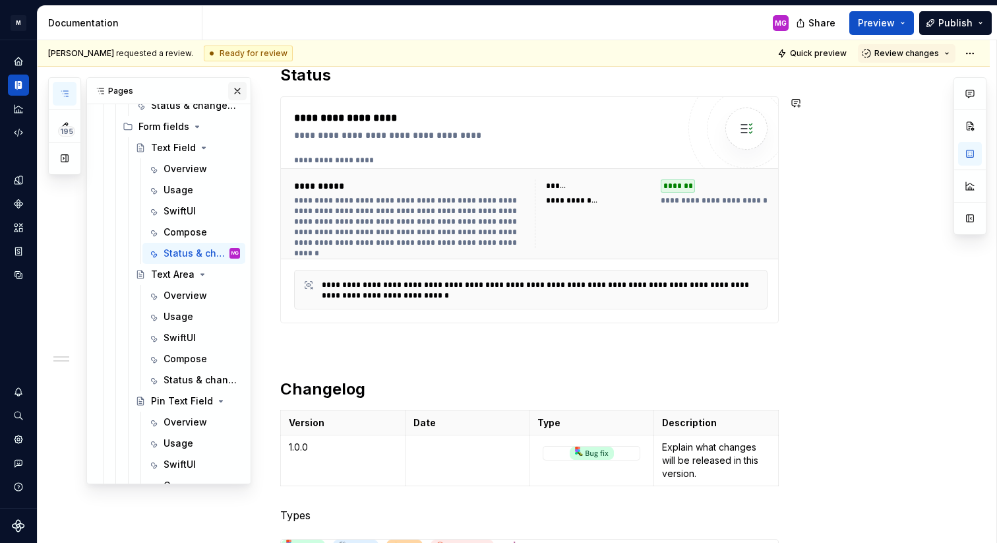
click at [241, 90] on button "button" at bounding box center [237, 91] width 18 height 18
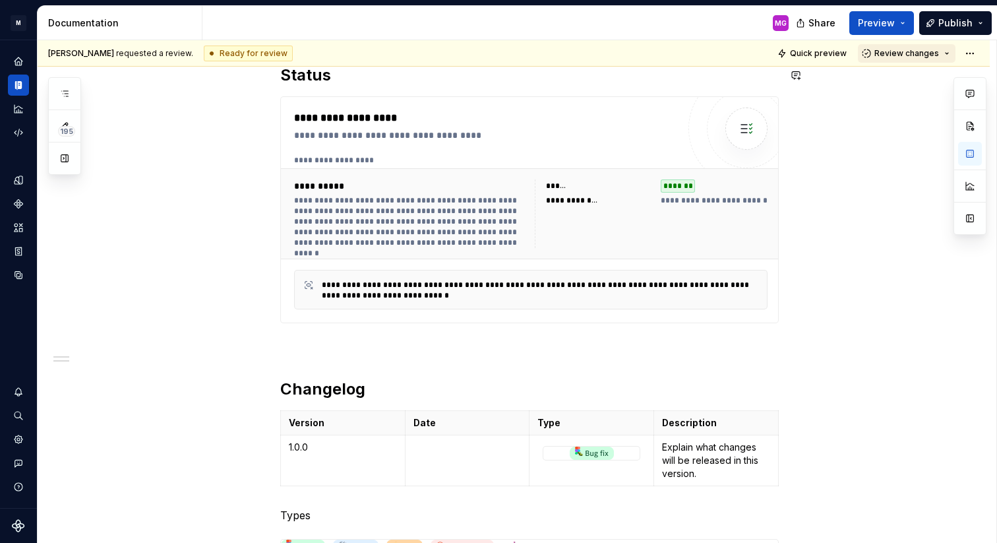
click at [916, 57] on span "Review changes" at bounding box center [907, 53] width 65 height 11
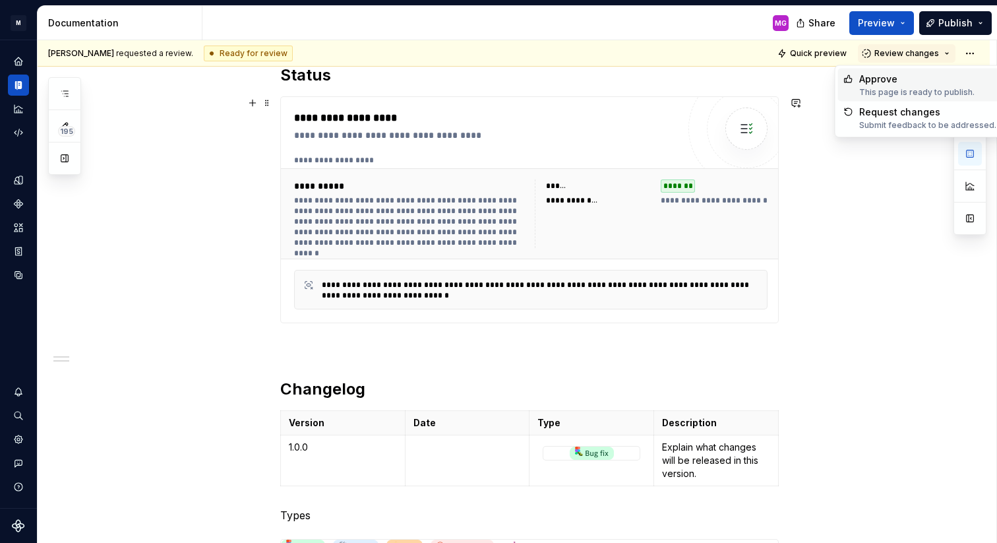
click at [820, 148] on div "**********" at bounding box center [514, 398] width 952 height 731
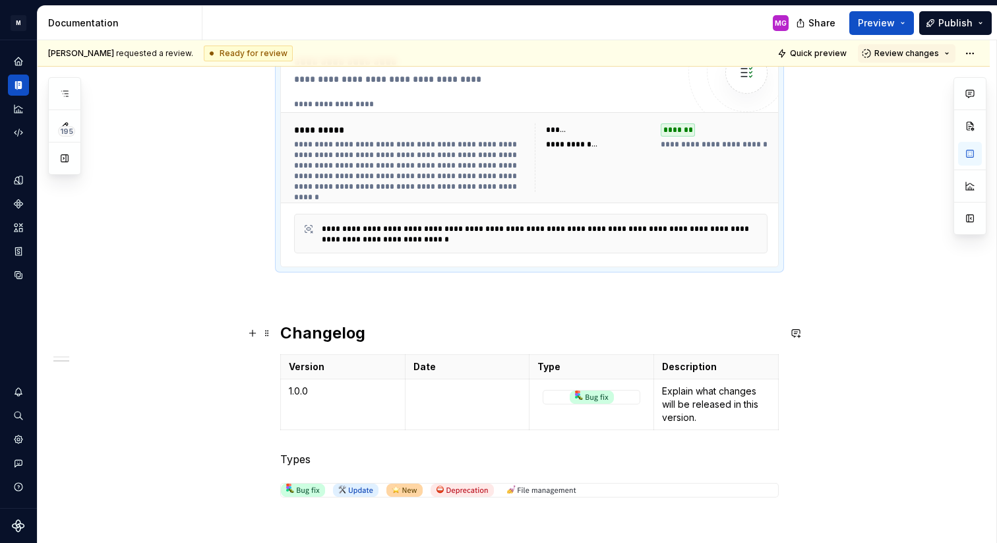
scroll to position [269, 0]
click at [184, 301] on div "**********" at bounding box center [514, 341] width 952 height 731
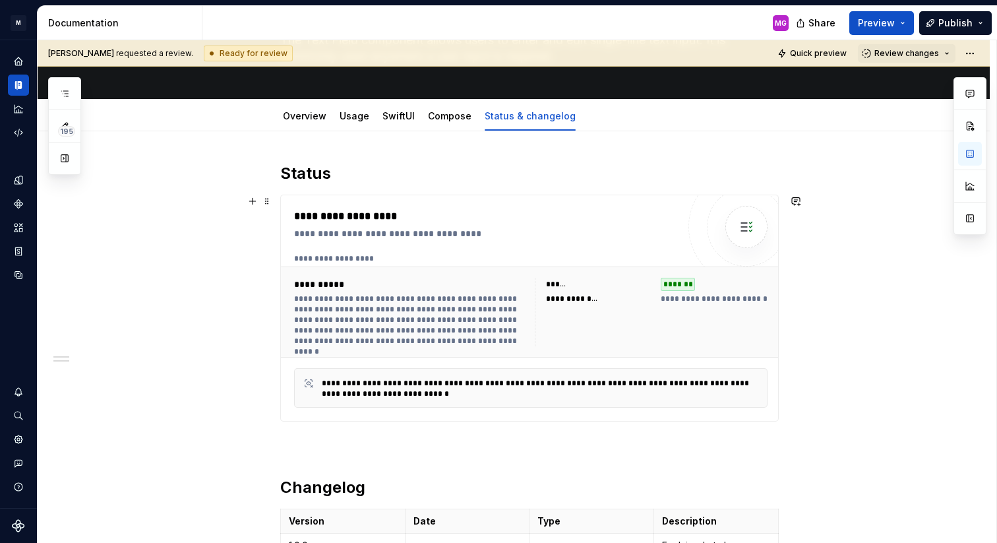
scroll to position [0, 0]
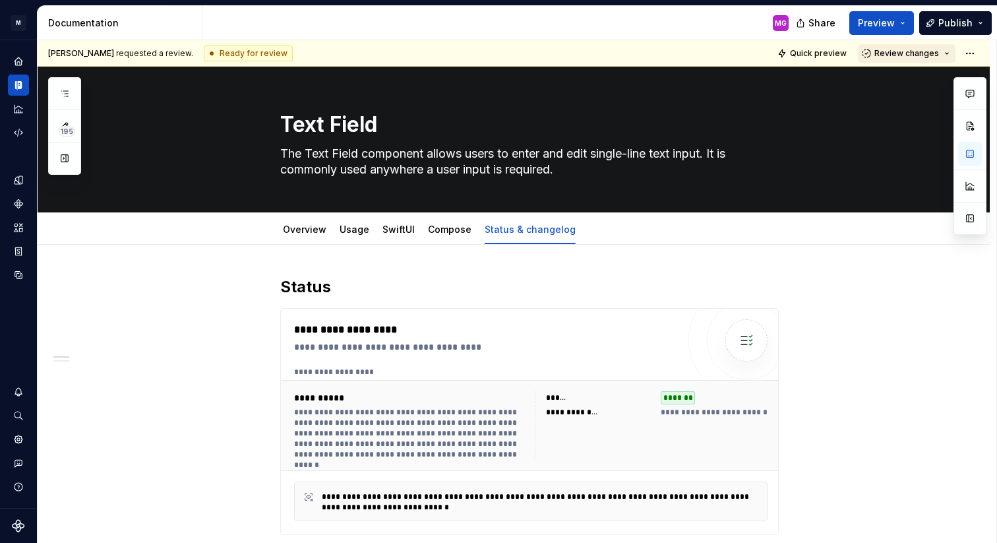
click at [953, 53] on button "Review changes" at bounding box center [907, 53] width 98 height 18
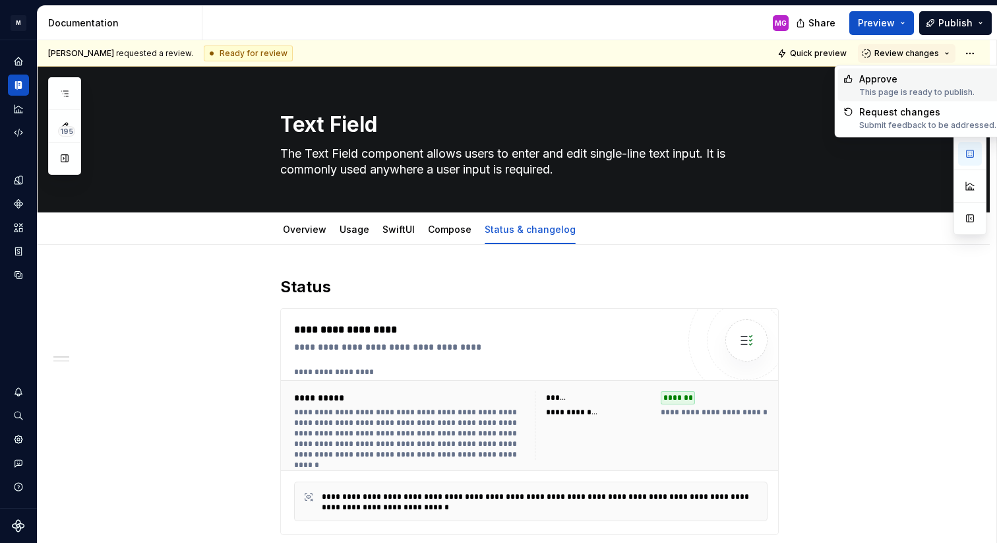
click at [889, 82] on div "Approve" at bounding box center [916, 79] width 115 height 13
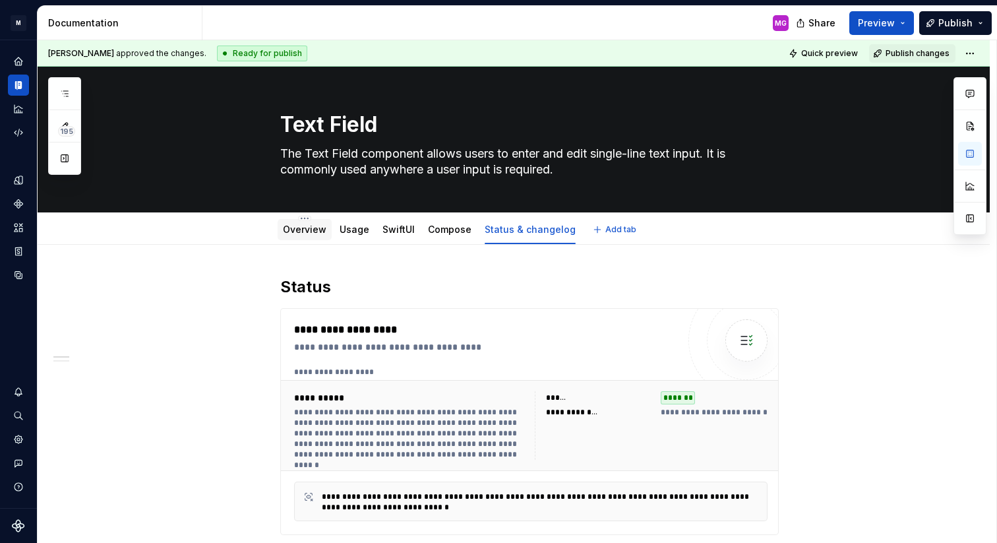
click at [314, 235] on div "Overview" at bounding box center [305, 229] width 44 height 13
click at [316, 228] on link "Overview" at bounding box center [305, 229] width 44 height 11
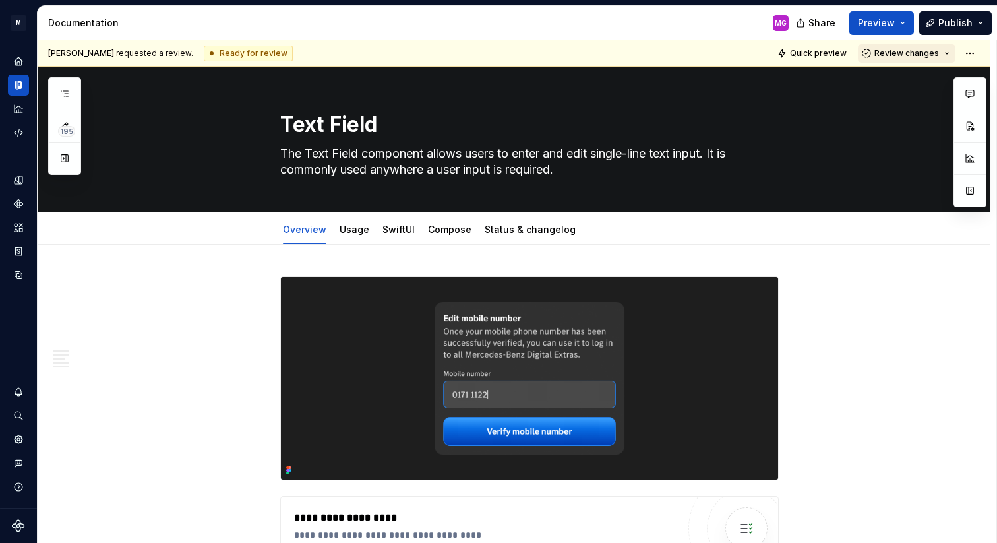
click at [948, 57] on button "Review changes" at bounding box center [907, 53] width 98 height 18
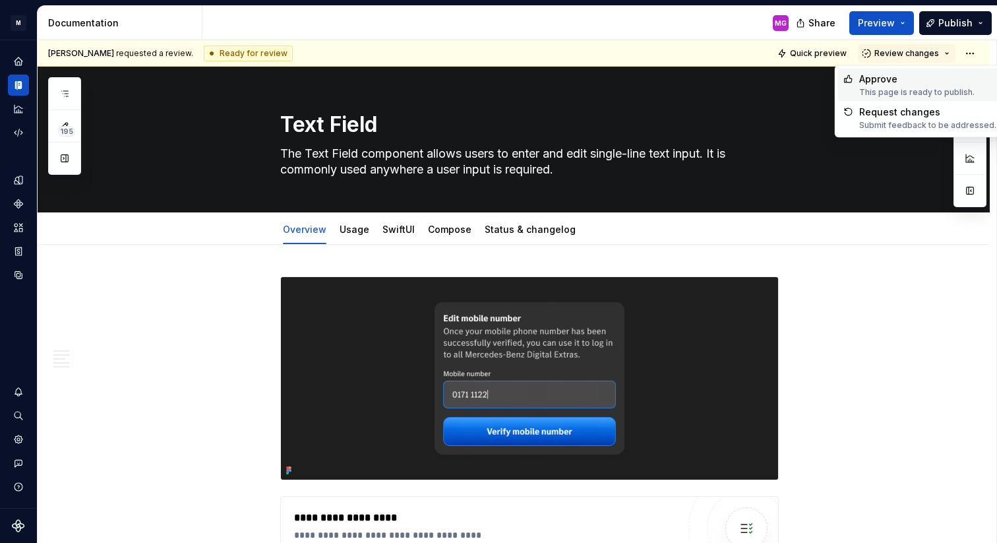
click at [898, 80] on div "Approve" at bounding box center [916, 79] width 115 height 13
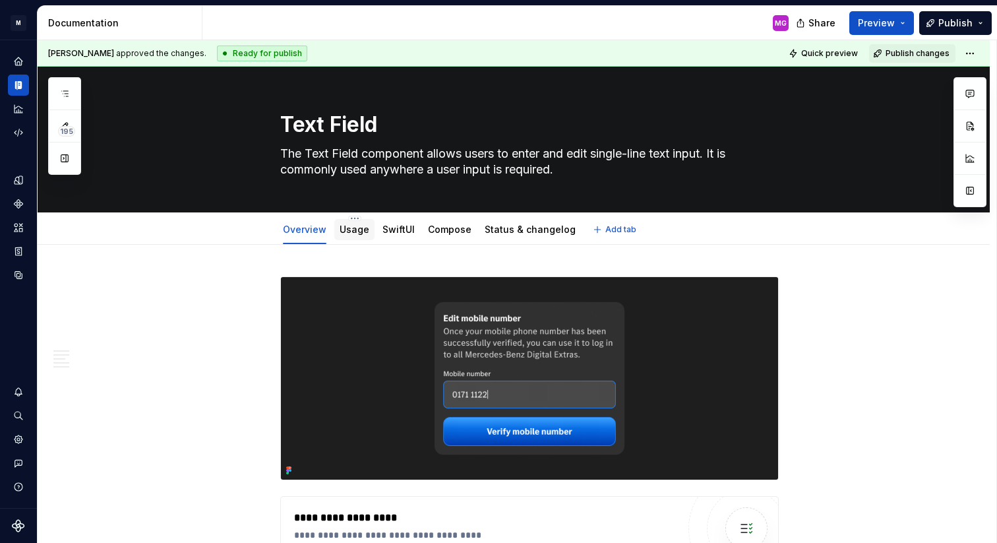
click at [352, 236] on div "Usage" at bounding box center [355, 230] width 30 height 16
click at [357, 224] on link "Usage" at bounding box center [355, 229] width 30 height 11
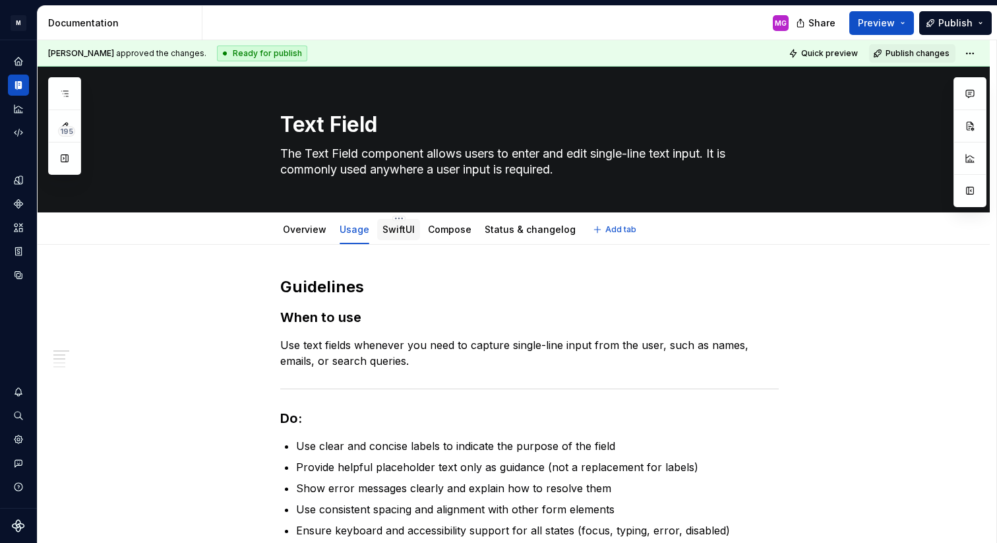
click at [404, 228] on link "SwiftUI" at bounding box center [399, 229] width 32 height 11
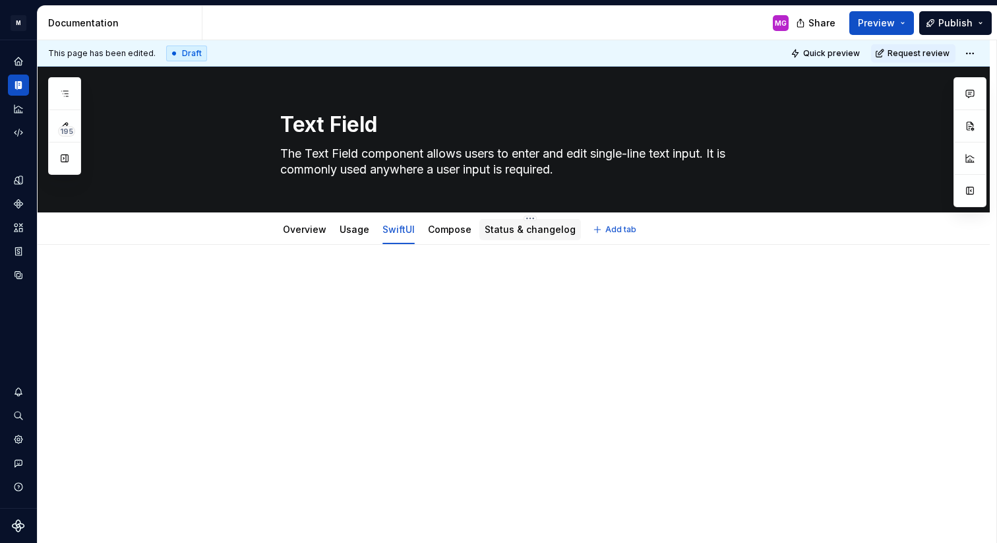
click at [538, 231] on link "Status & changelog" at bounding box center [530, 229] width 91 height 11
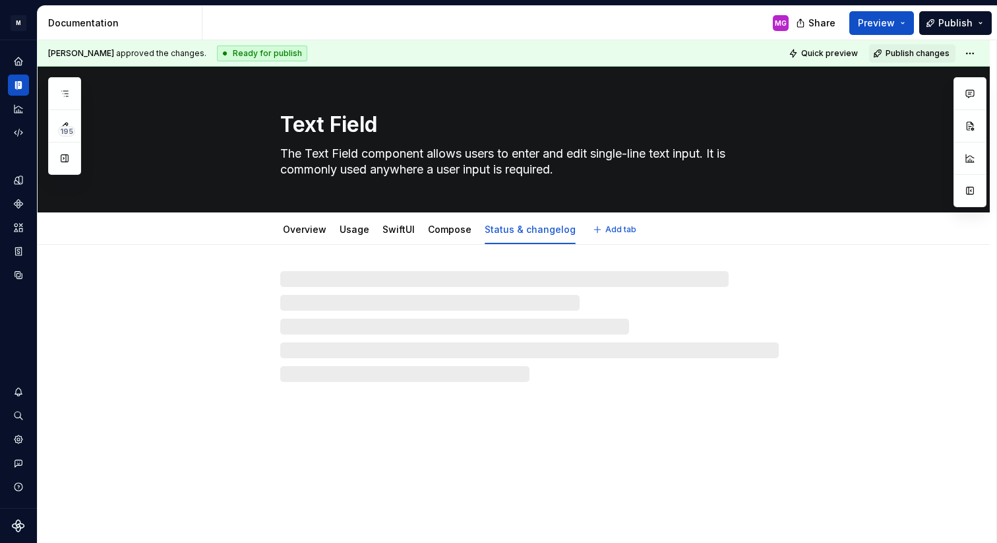
type textarea "*"
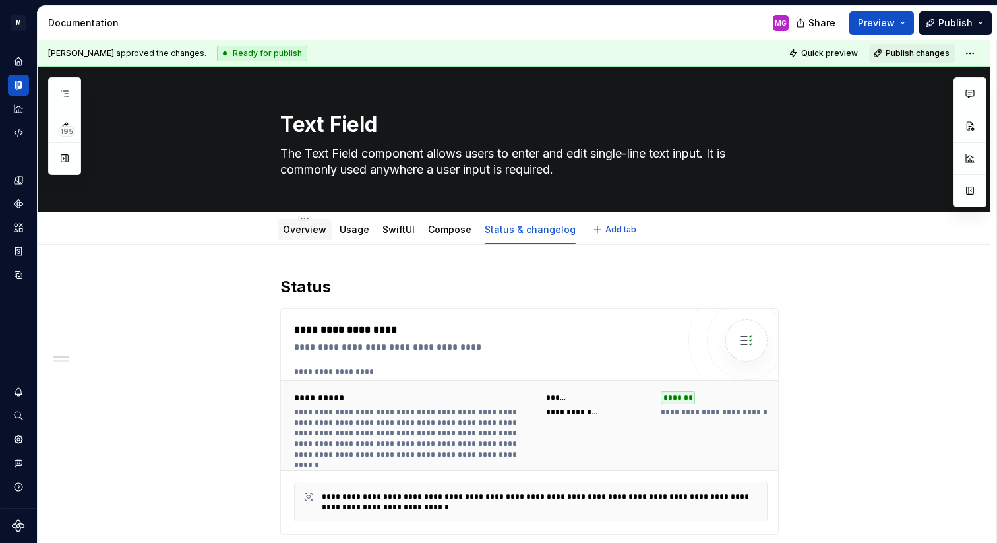
click at [288, 237] on div "Overview" at bounding box center [305, 230] width 44 height 16
